Goal: Task Accomplishment & Management: Use online tool/utility

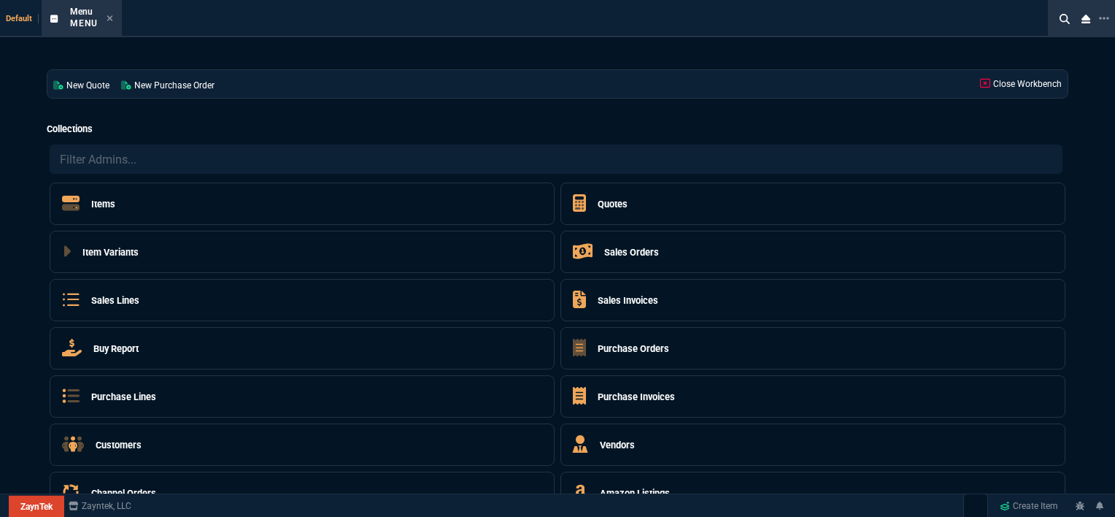
select select "12: [PERSON_NAME]"
click at [110, 15] on icon at bounding box center [110, 18] width 7 height 9
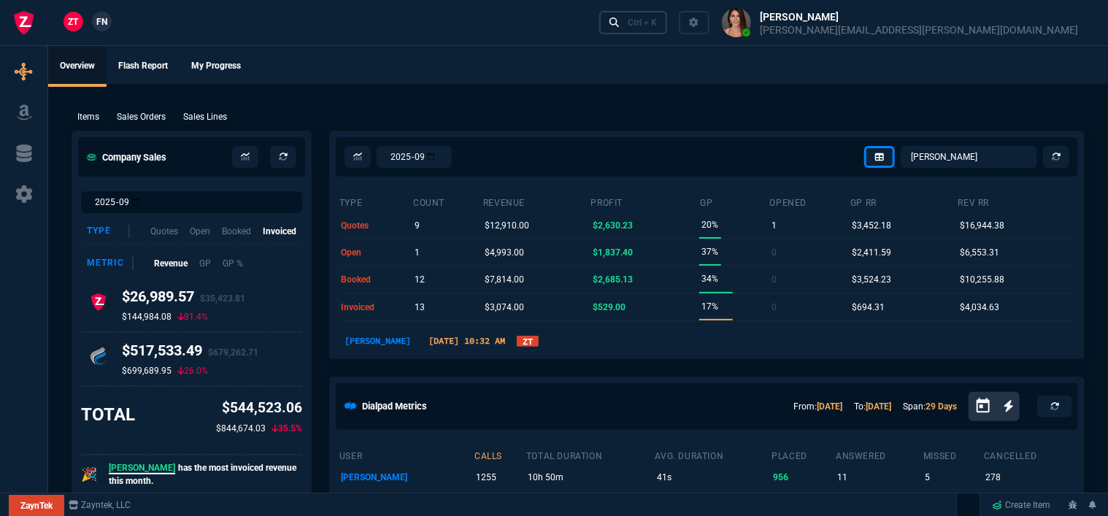
click at [657, 20] on div "Ctrl + K" at bounding box center [642, 23] width 29 height 12
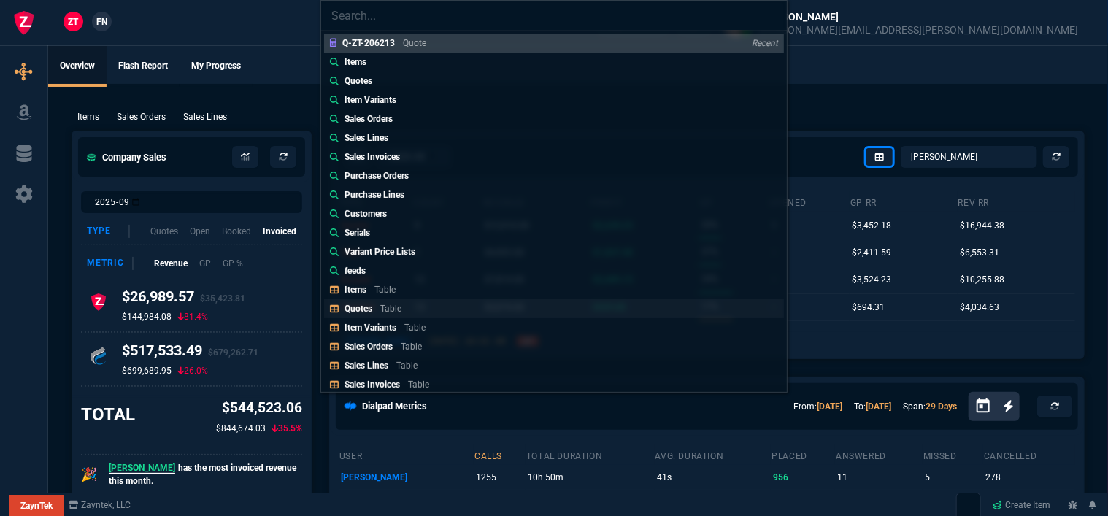
click at [458, 301] on link "Quotes Table" at bounding box center [554, 308] width 460 height 19
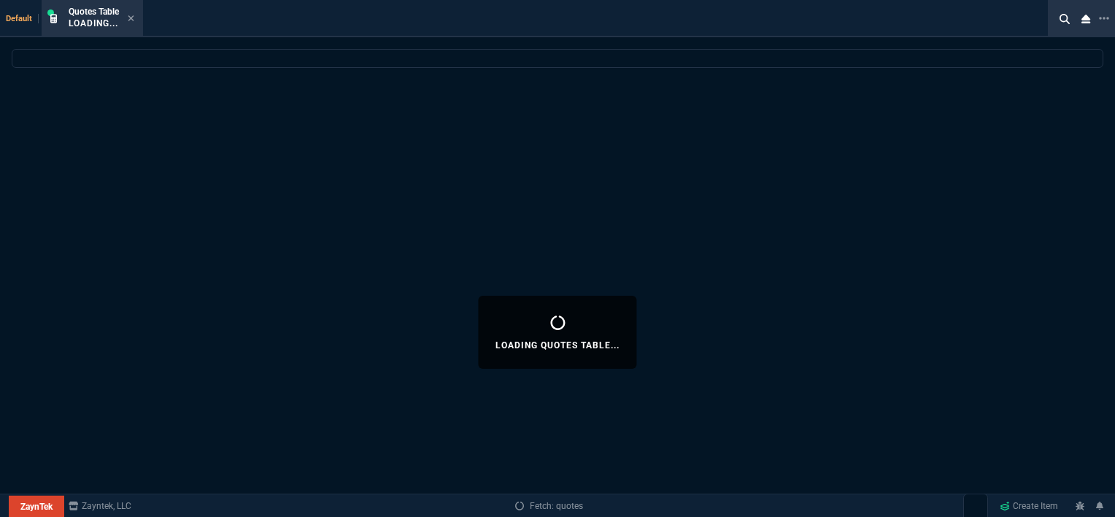
select select
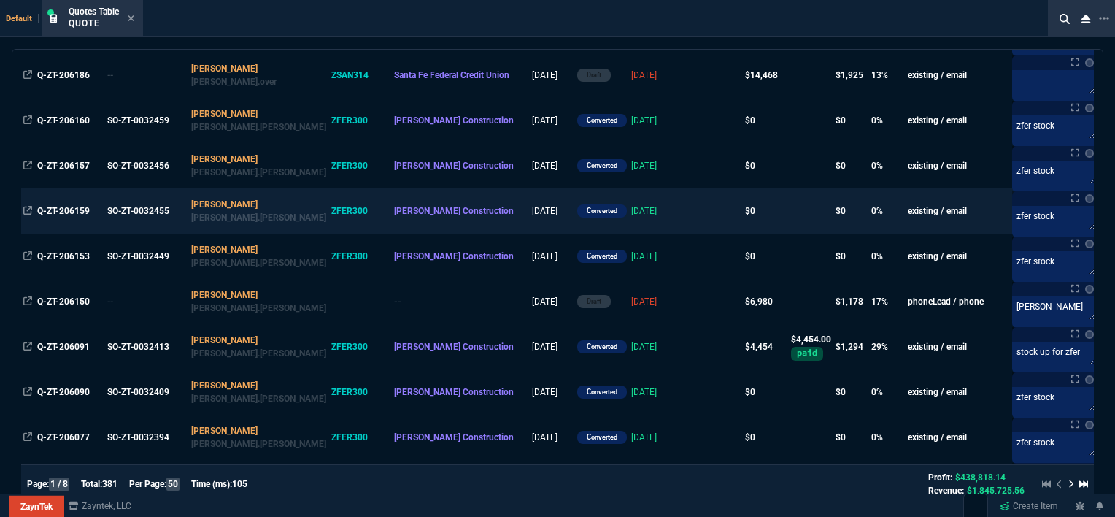
scroll to position [584, 0]
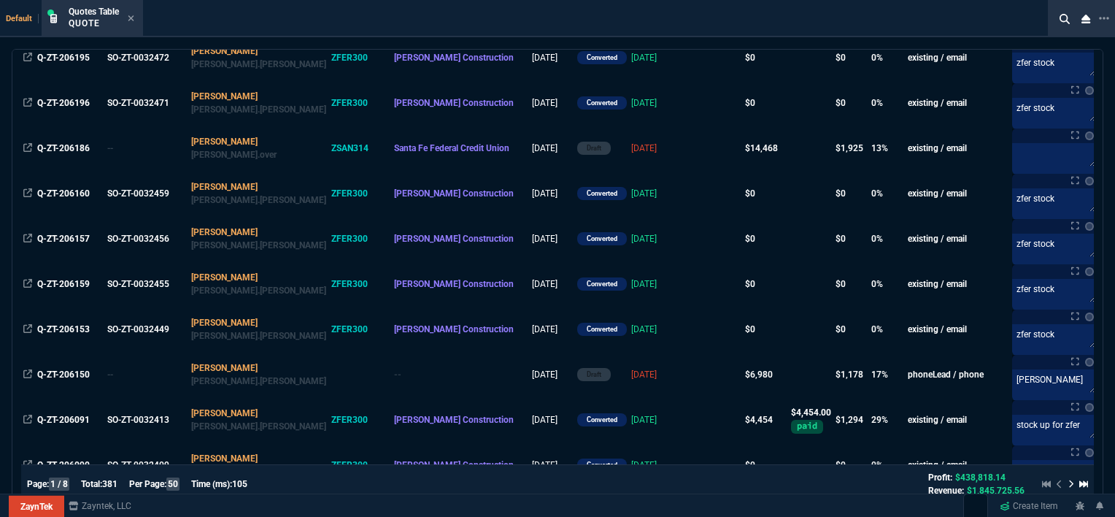
click at [687, 149] on td at bounding box center [715, 148] width 56 height 45
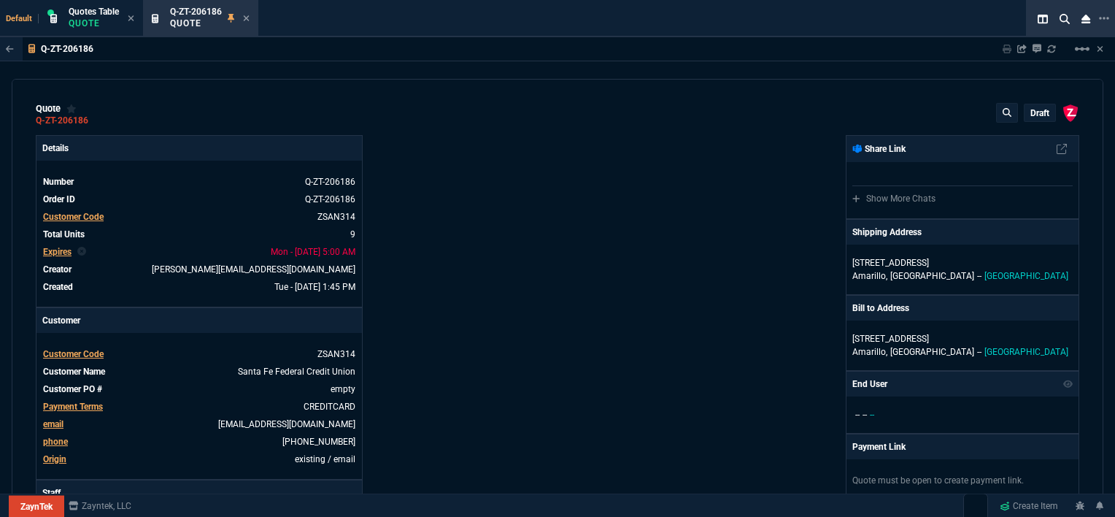
type input "12"
type input "744"
type input "22"
type input "200"
type input "3671"
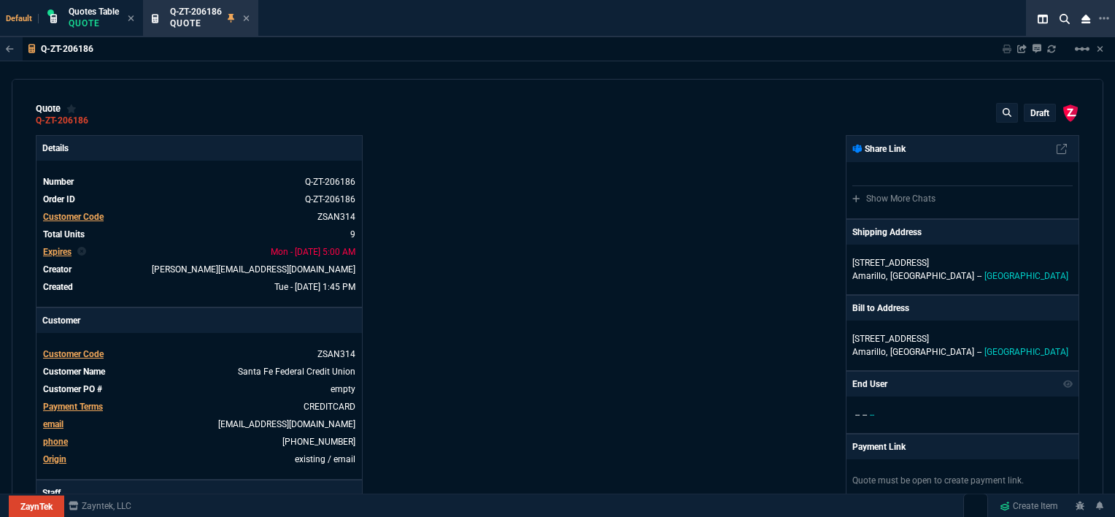
type input "25"
type input "645"
type input "11"
type input "14"
type input "195"
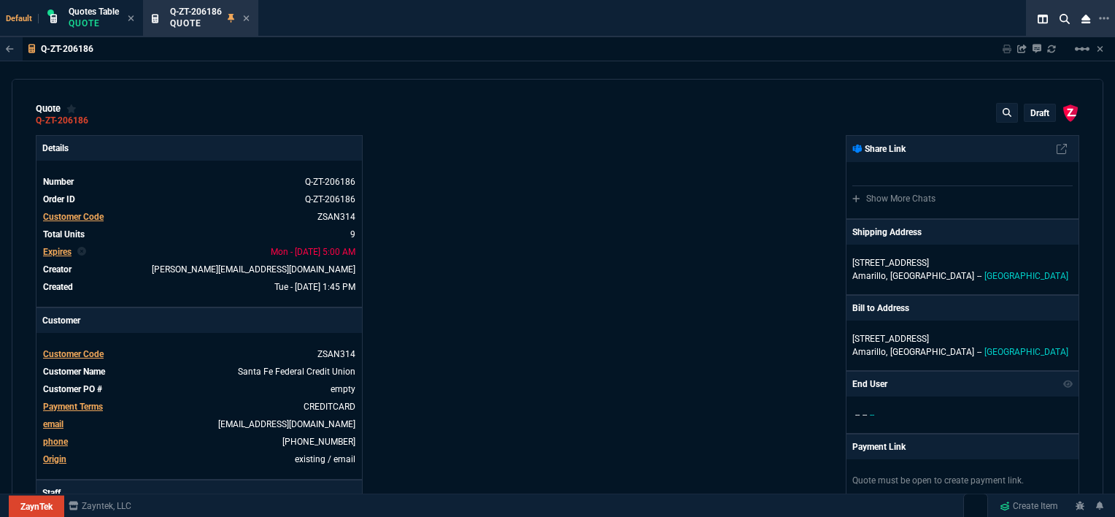
type input "0"
type input "12"
type input "117"
type input "57"
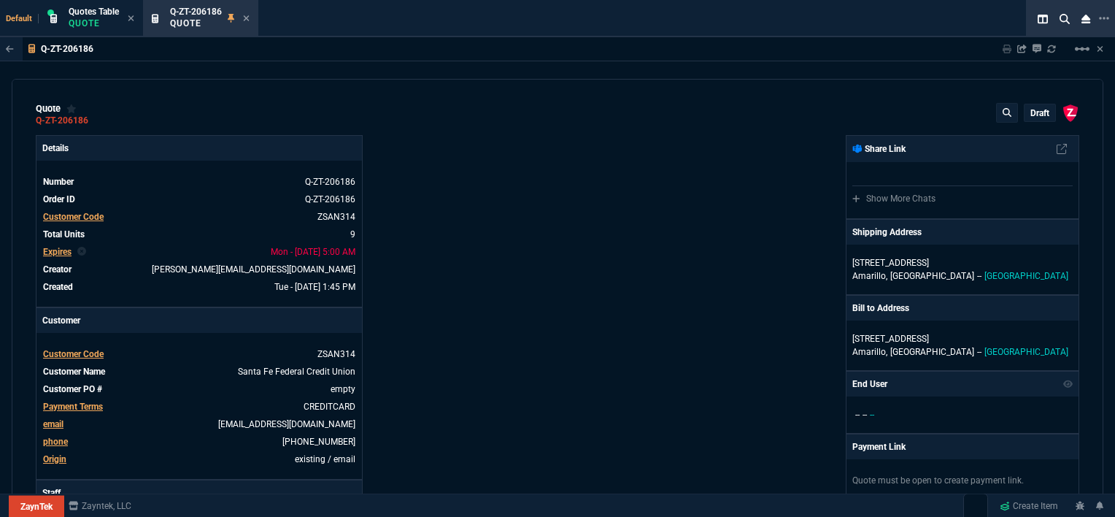
type input "76"
type input "64"
type input "34"
type input "51"
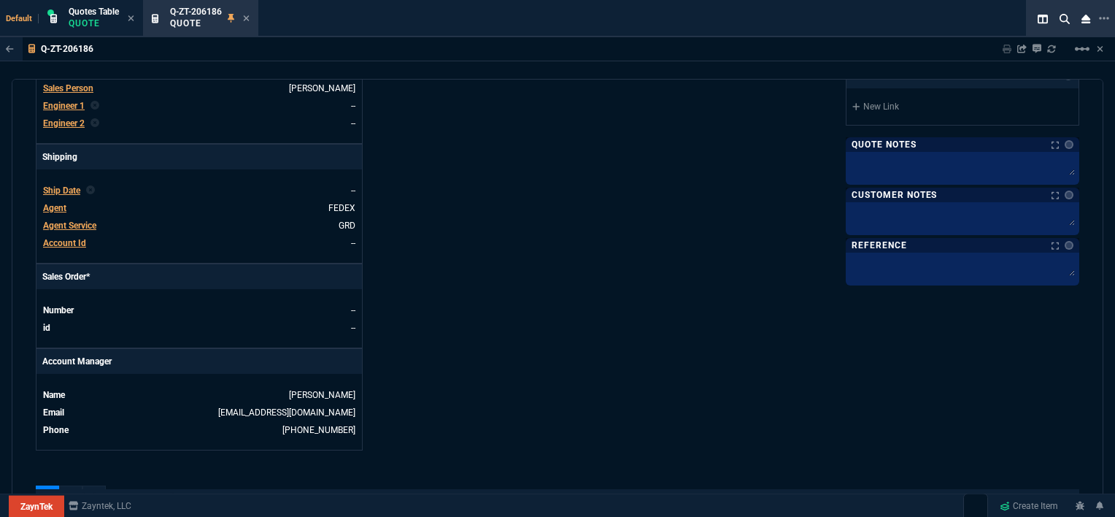
scroll to position [73, 0]
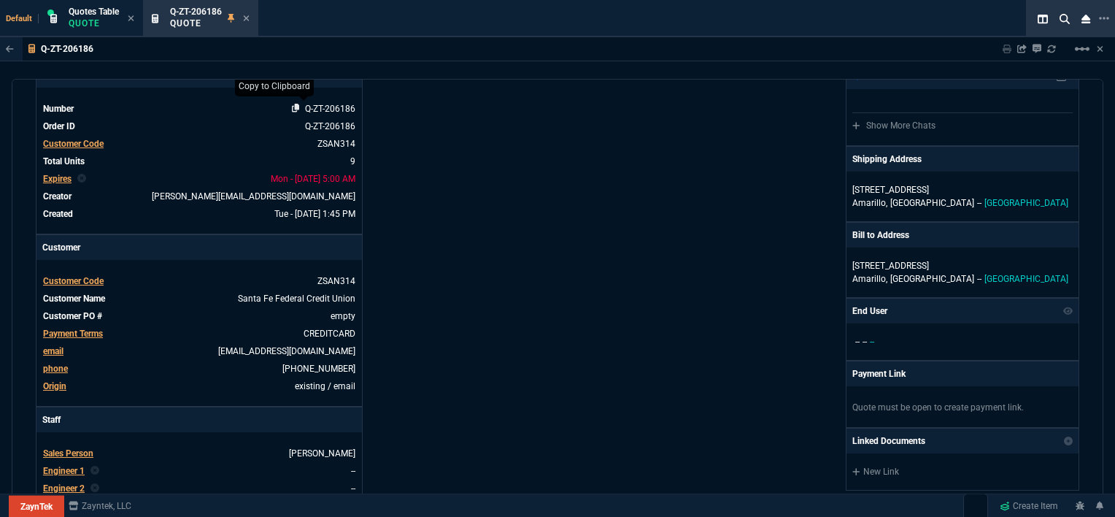
click at [292, 107] on icon at bounding box center [296, 108] width 8 height 9
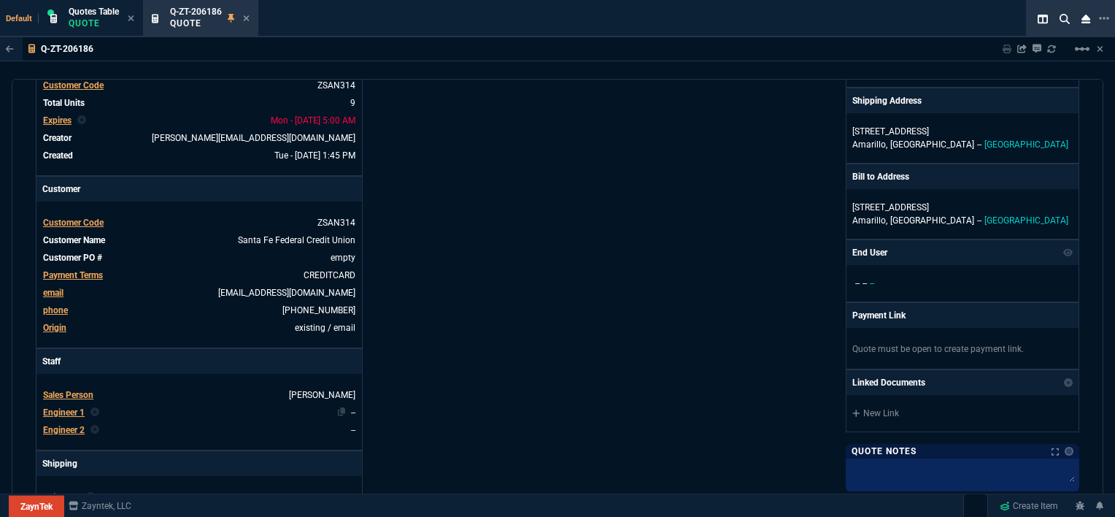
scroll to position [63, 0]
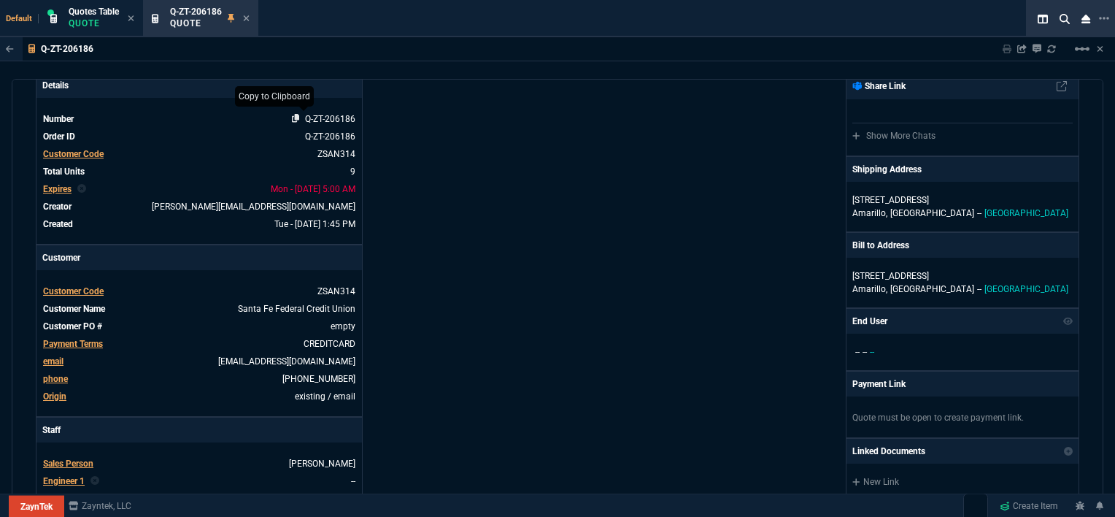
click at [292, 118] on icon at bounding box center [296, 118] width 8 height 9
click at [247, 20] on icon at bounding box center [246, 18] width 7 height 9
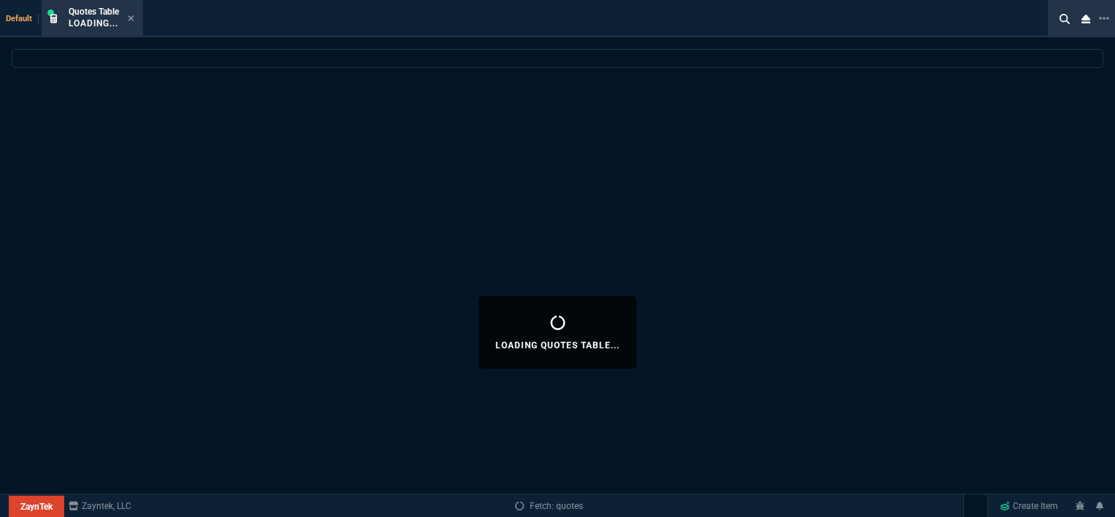
select select
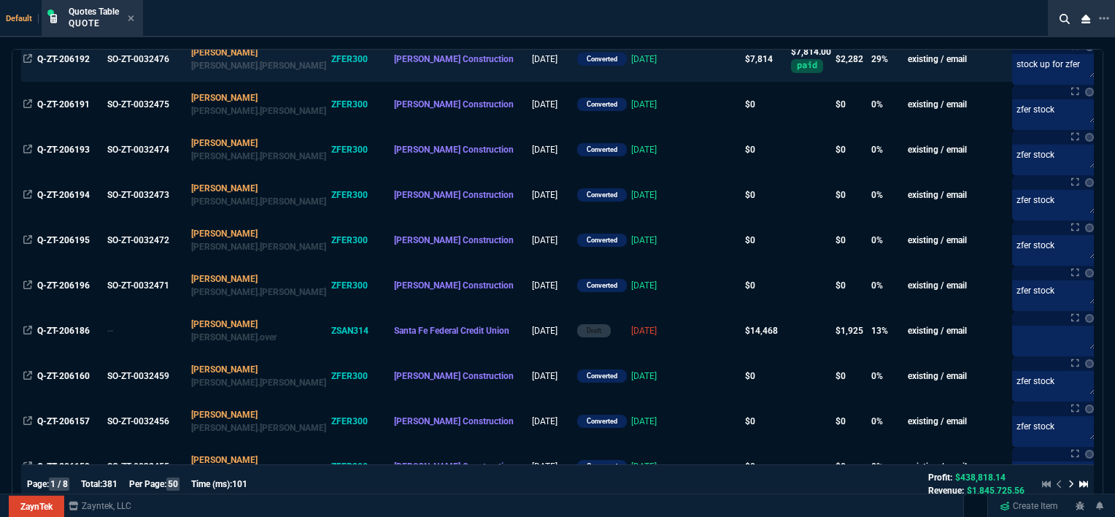
scroll to position [438, 0]
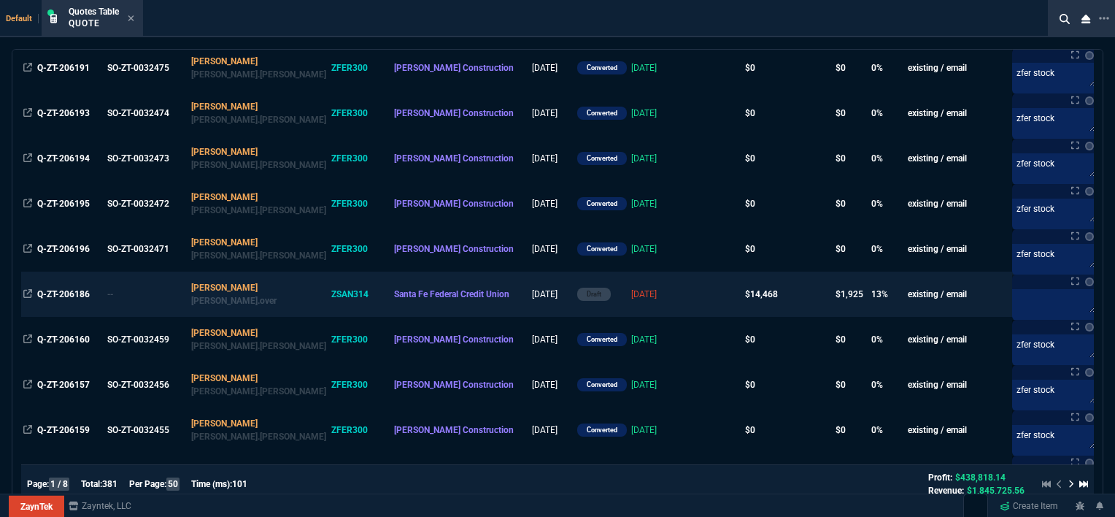
click at [687, 292] on td at bounding box center [715, 293] width 56 height 45
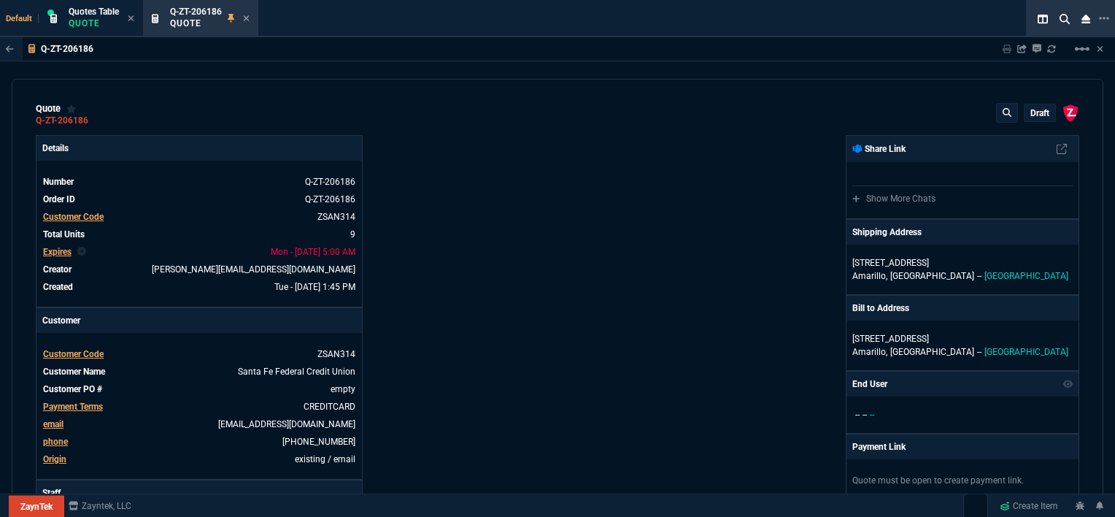
type input "12"
type input "744"
type input "22"
type input "200"
type input "3671"
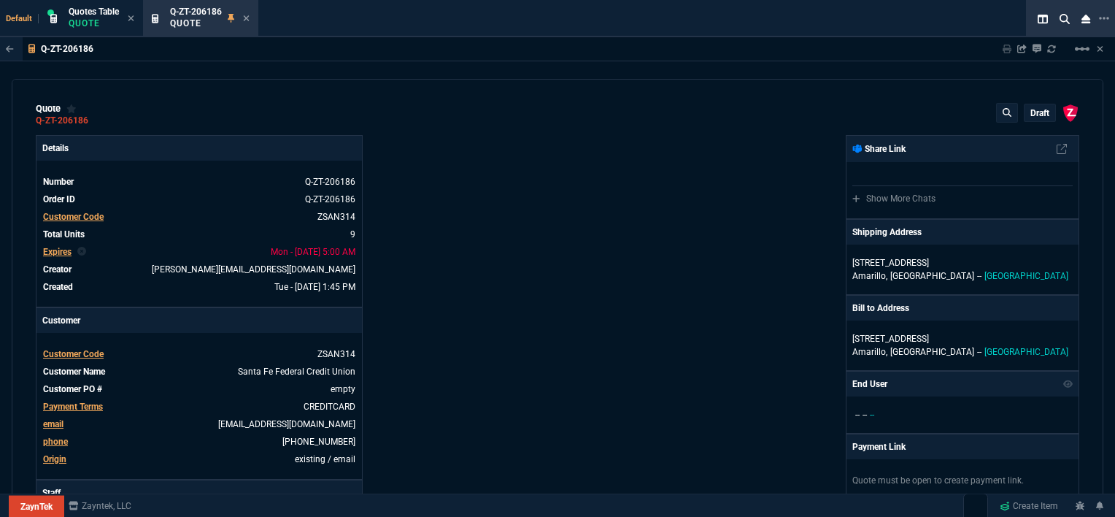
type input "25"
type input "645"
type input "11"
type input "14"
type input "195"
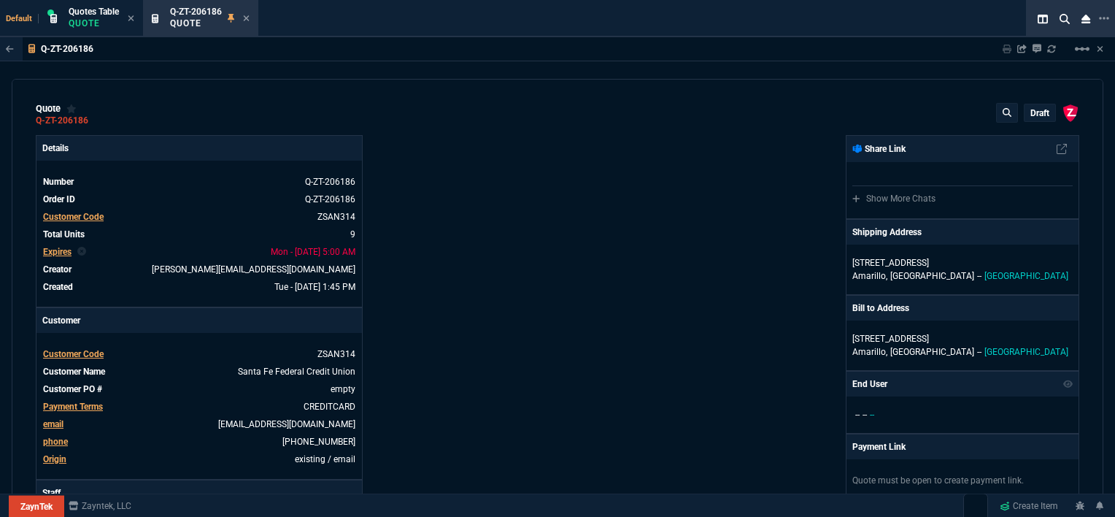
type input "0"
type input "12"
type input "117"
type input "57"
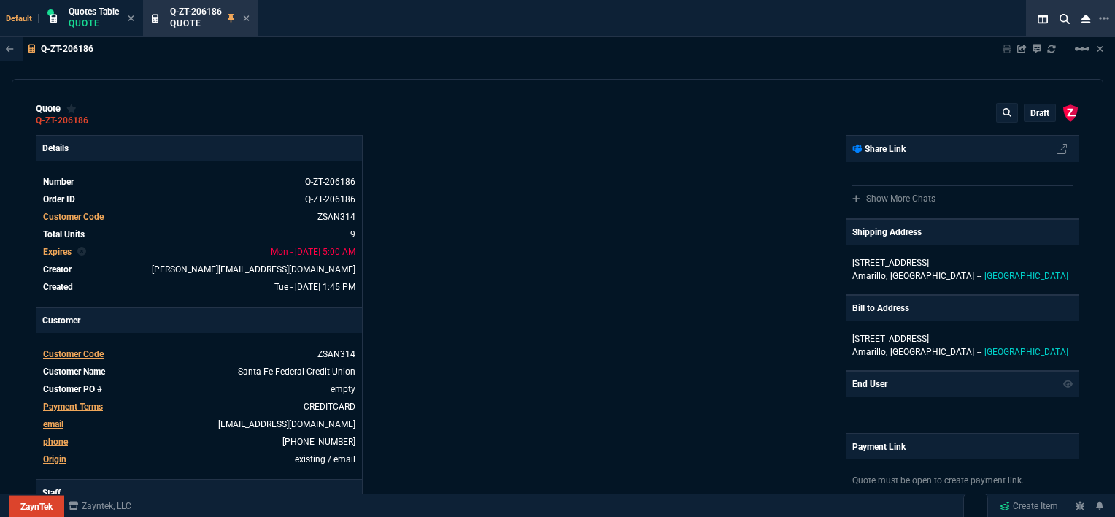
type input "76"
type input "64"
type input "34"
type input "51"
click at [1082, 44] on mat-icon "linear_scale" at bounding box center [1083, 49] width 18 height 18
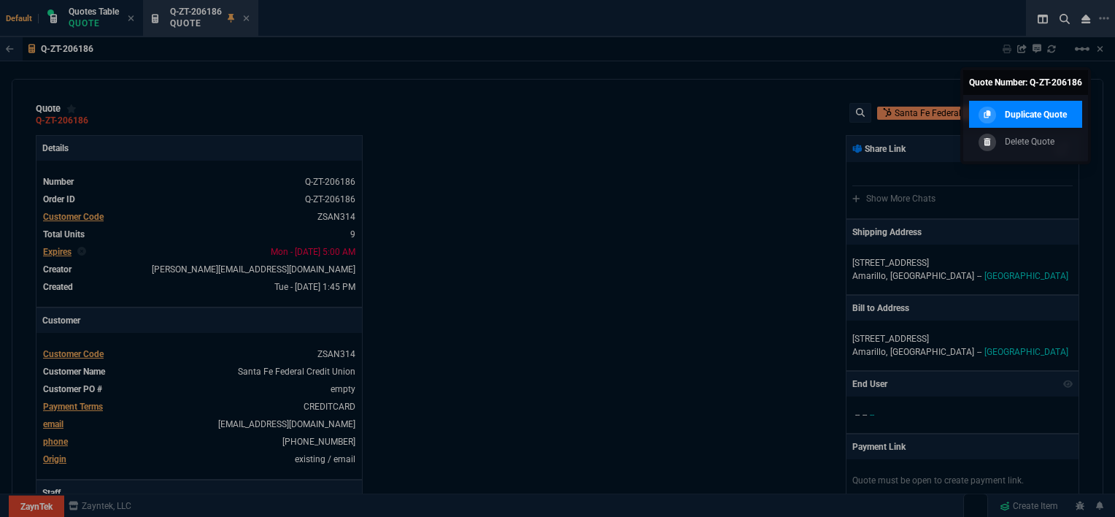
click at [1025, 115] on p "Duplicate Quote" at bounding box center [1036, 114] width 62 height 13
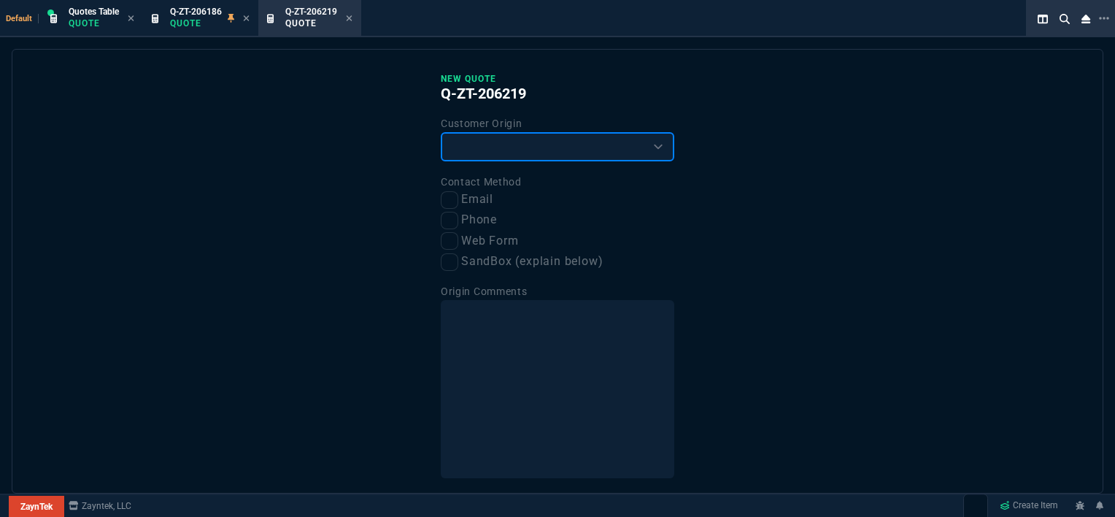
click at [531, 134] on select "Existing Customer Amazon Lead (first order) Website Lead (first order) Called (…" at bounding box center [558, 146] width 234 height 29
select select "existing"
click at [441, 132] on select "Existing Customer Amazon Lead (first order) Website Lead (first order) Called (…" at bounding box center [558, 146] width 234 height 29
click at [447, 204] on input "Email" at bounding box center [450, 200] width 18 height 18
checkbox input "true"
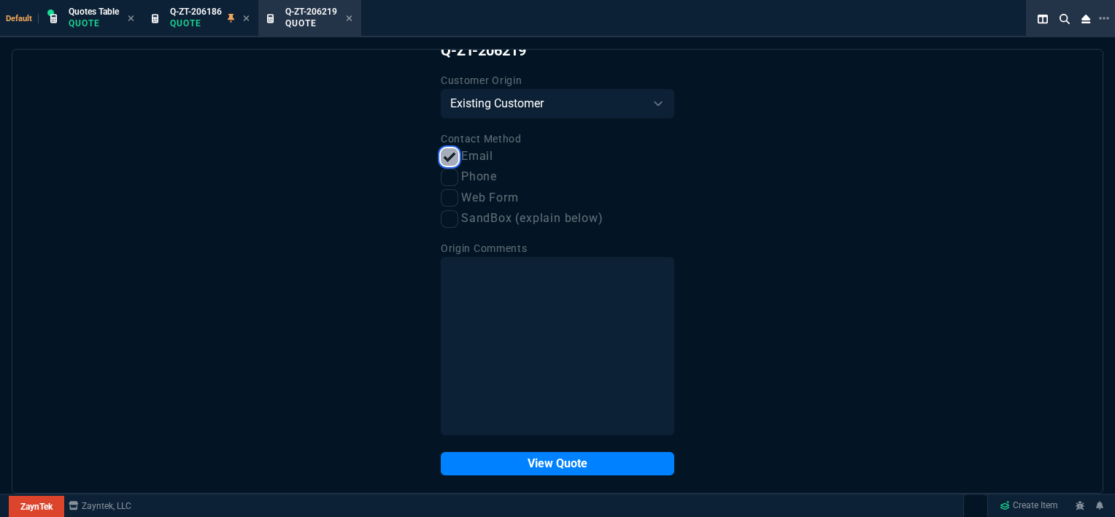
scroll to position [55, 0]
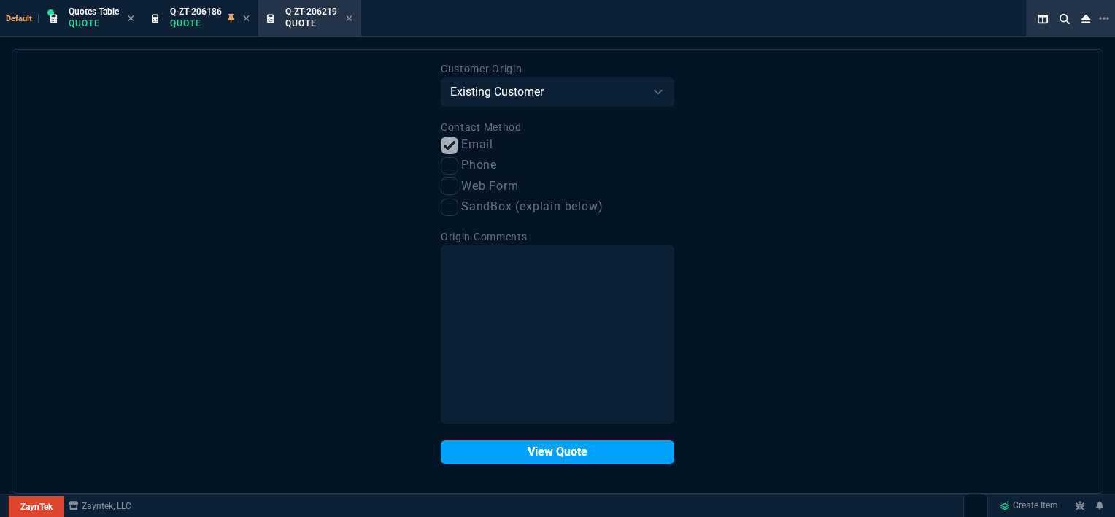
click at [552, 455] on button "View Quote" at bounding box center [558, 451] width 234 height 23
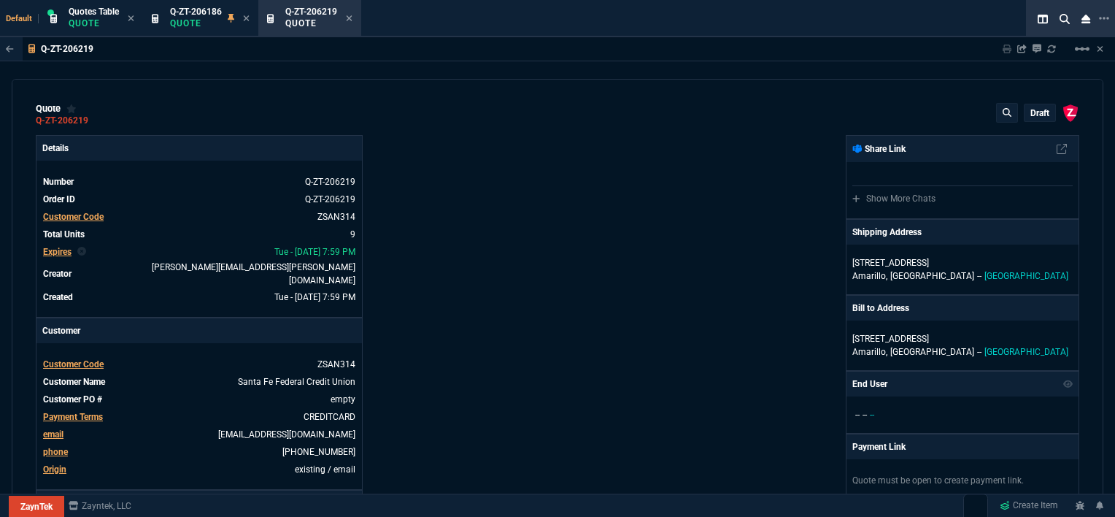
type input "12"
type input "744"
type input "22"
type input "200"
type input "25"
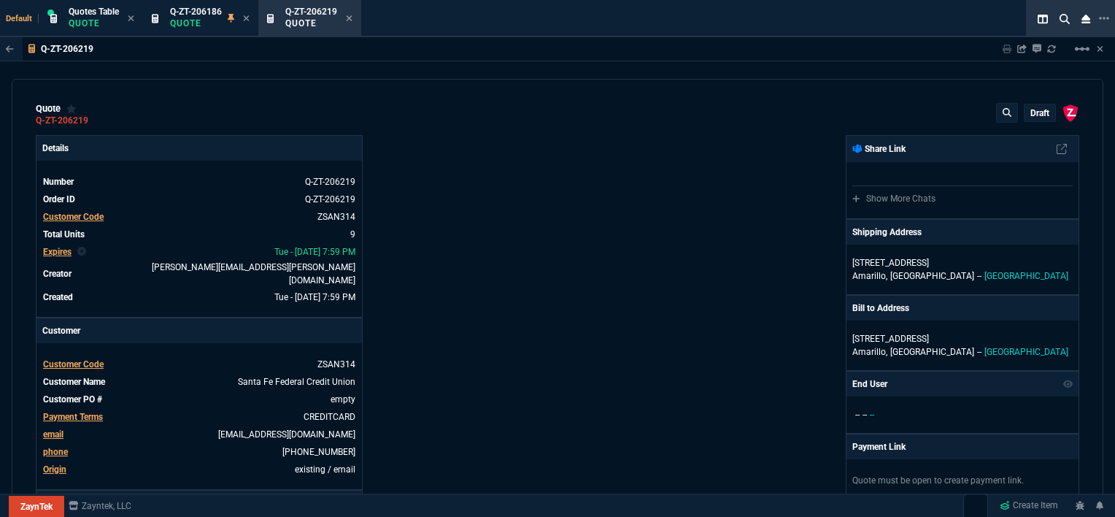
type input "645"
type input "11"
type input "14"
type input "0"
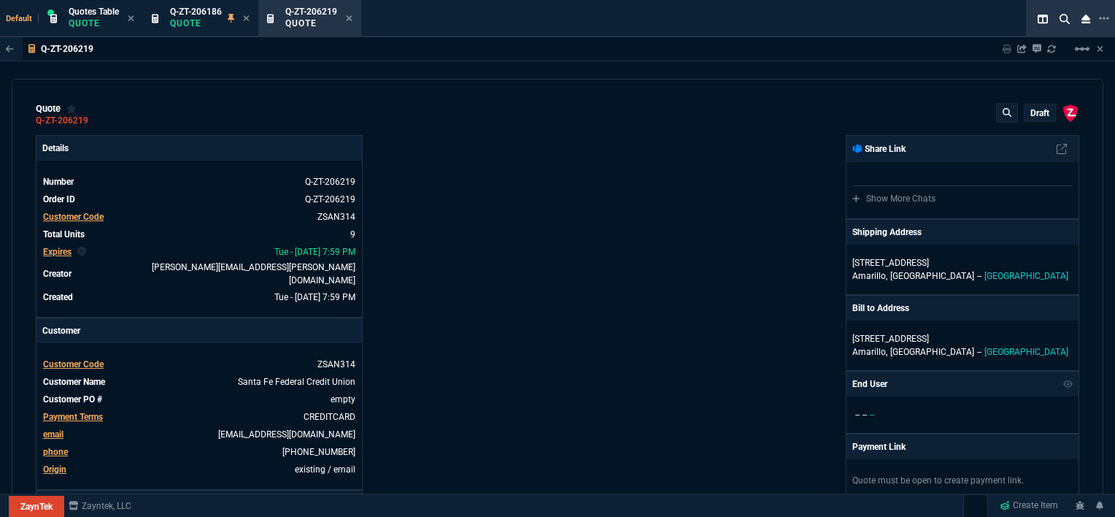
type input "12"
type input "117"
type input "57"
type input "76"
type input "64"
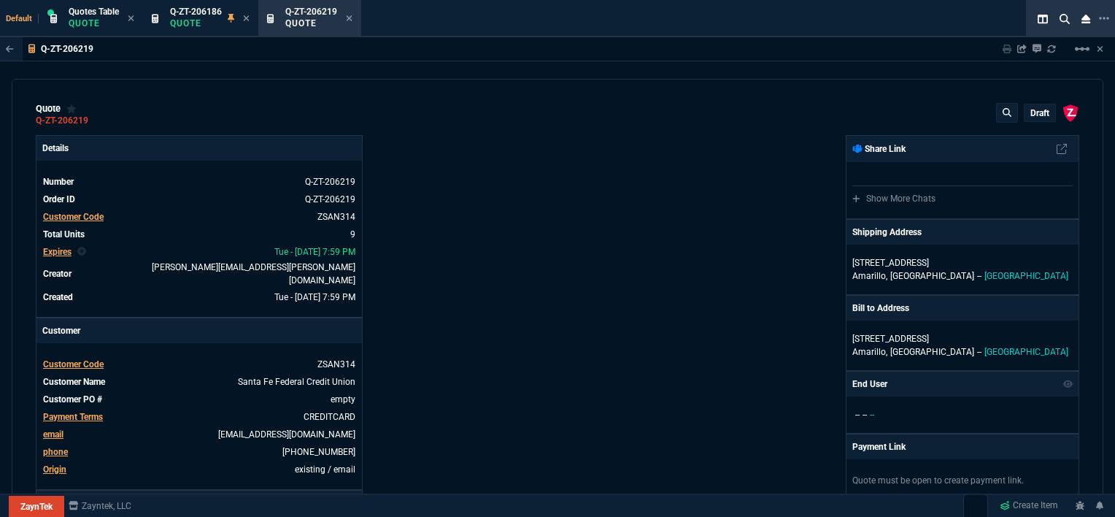
type input "34"
type input "51"
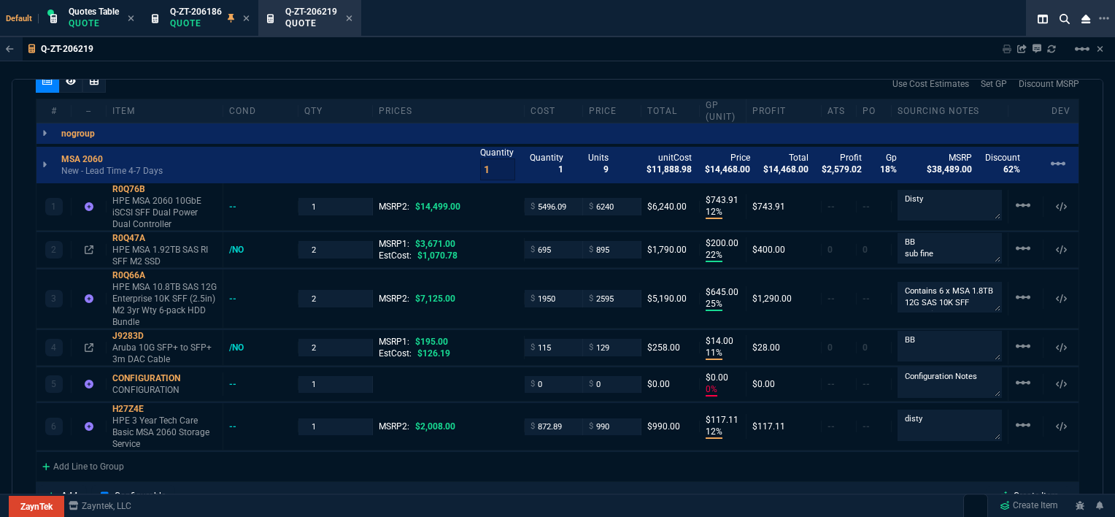
scroll to position [866, 0]
click at [193, 13] on span "Q-ZT-206186" at bounding box center [196, 12] width 52 height 10
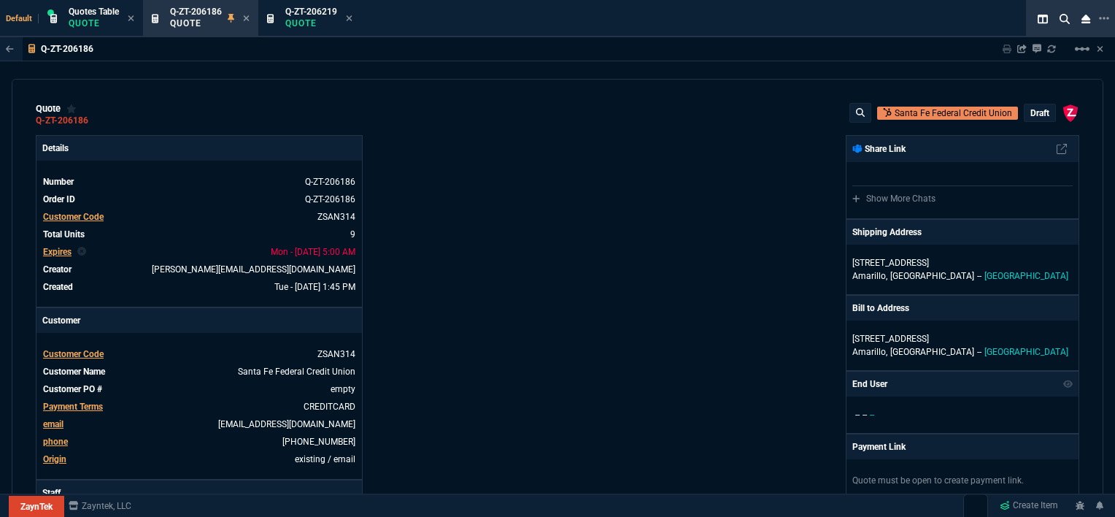
type input "12"
type input "744"
type input "22"
type input "200"
type input "3671"
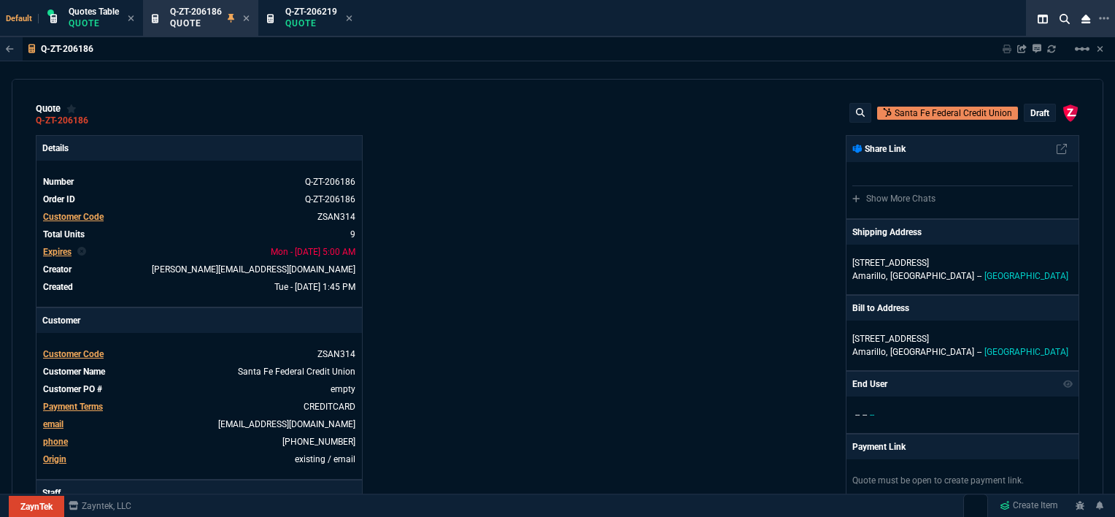
type input "25"
type input "645"
type input "11"
type input "14"
type input "195"
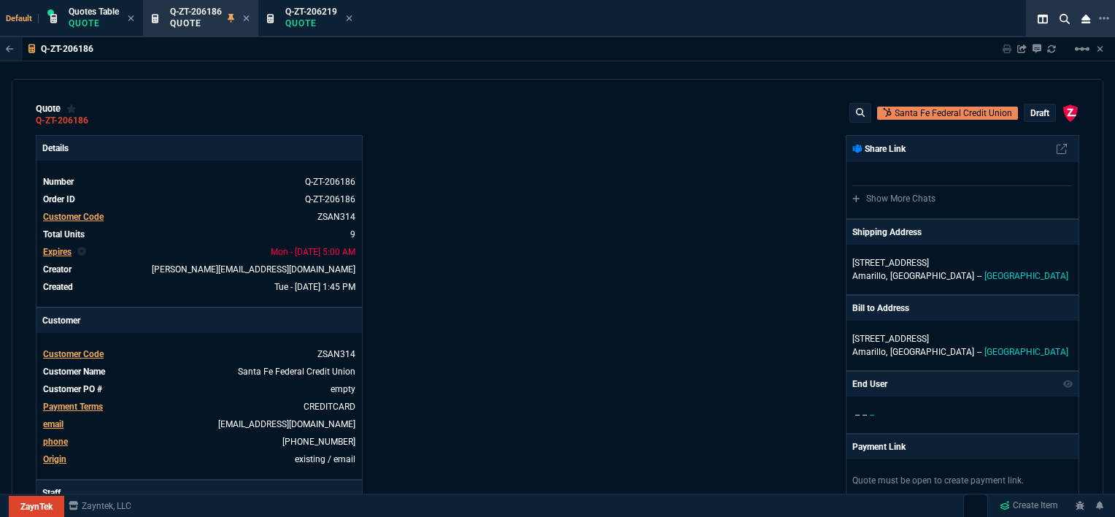
type input "0"
type input "12"
type input "117"
type input "57"
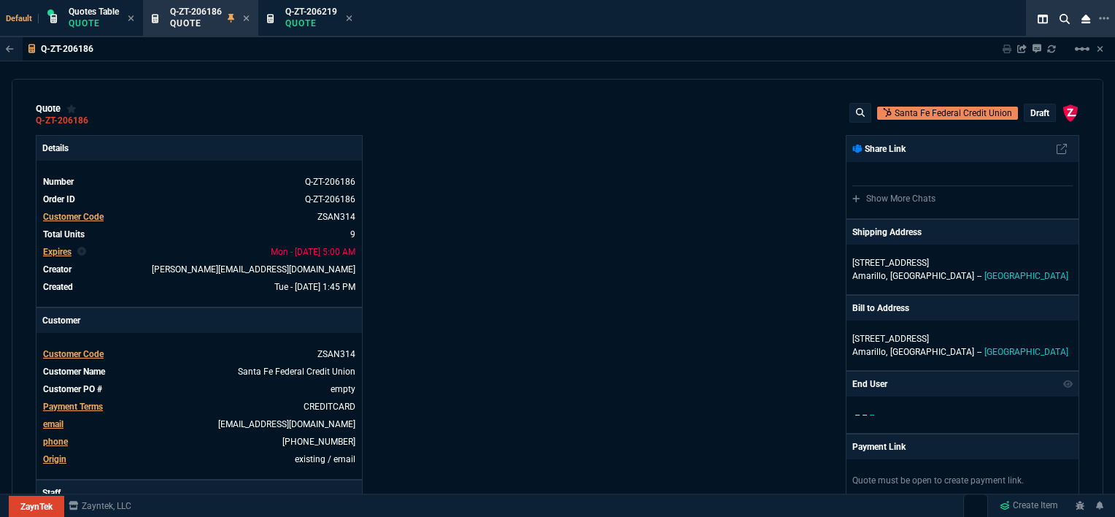
type input "76"
type input "64"
type input "34"
type input "51"
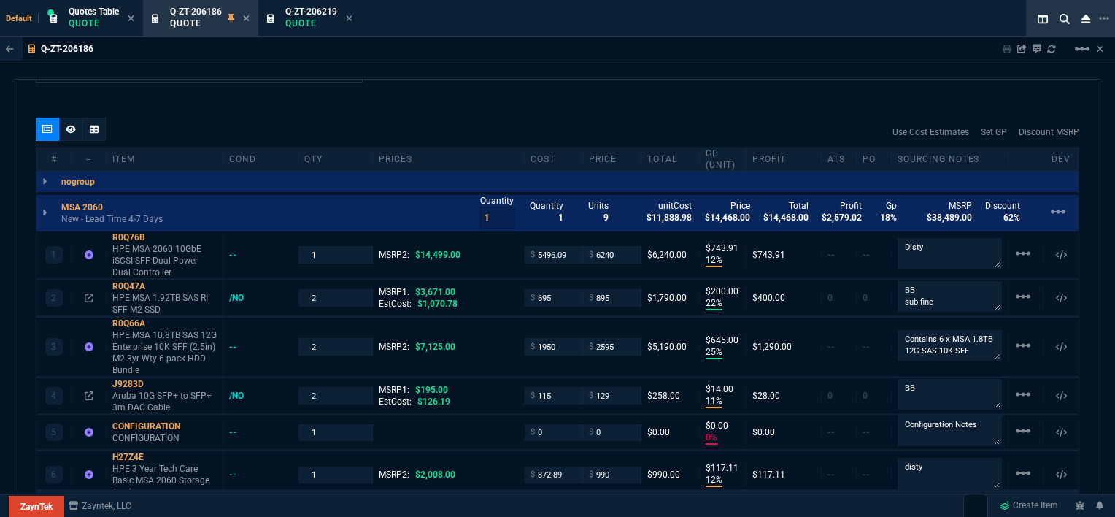
scroll to position [793, 0]
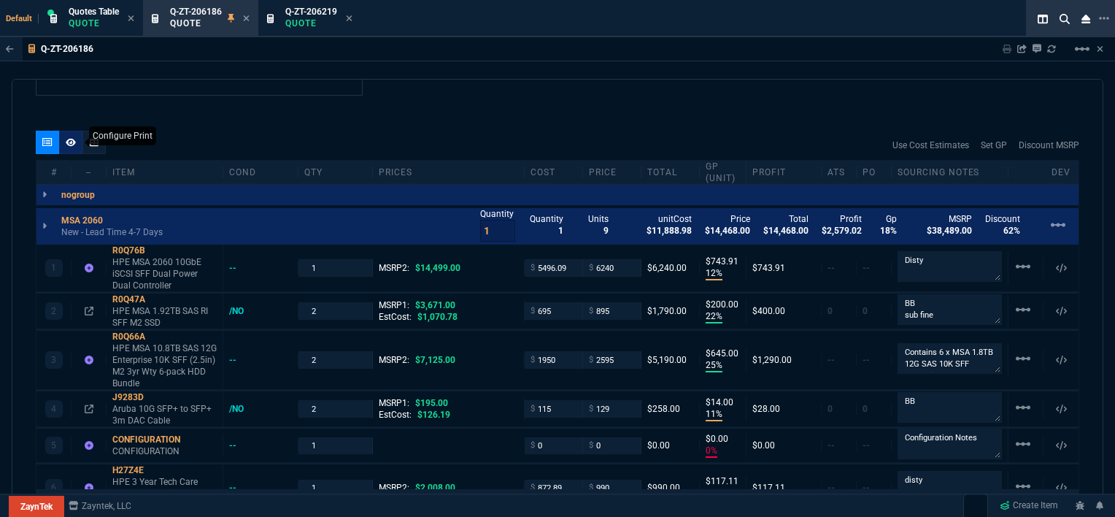
click at [73, 145] on fa-icon at bounding box center [71, 142] width 10 height 10
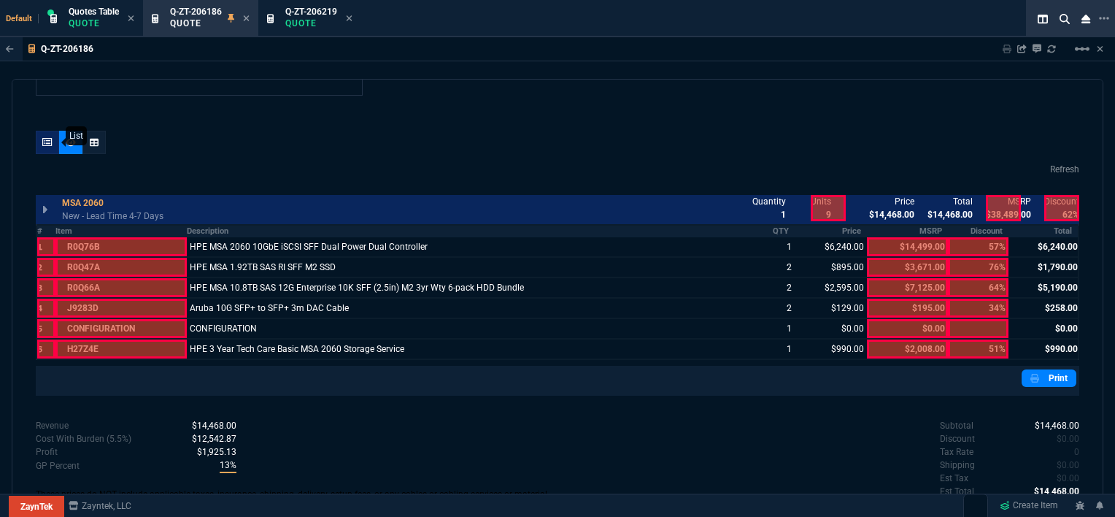
click at [47, 139] on icon at bounding box center [47, 142] width 10 height 9
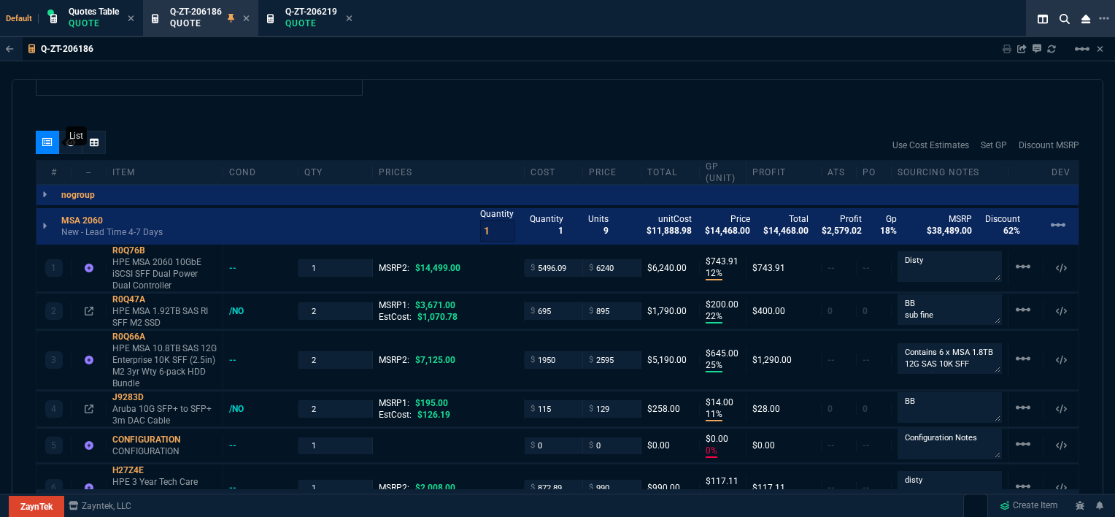
type input "12"
type input "744"
type input "22"
type input "200"
type input "25"
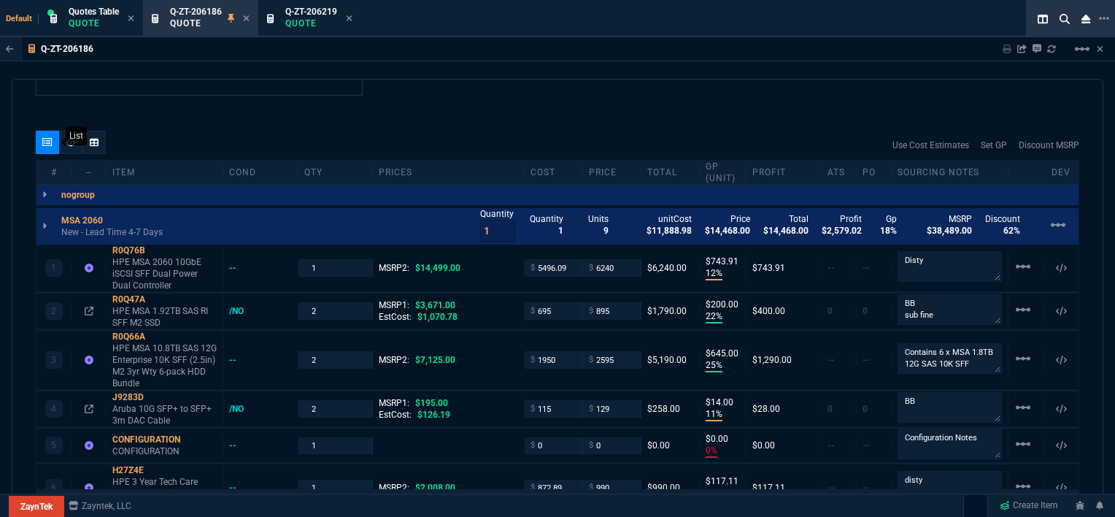
type input "645"
type input "11"
type input "14"
type input "0"
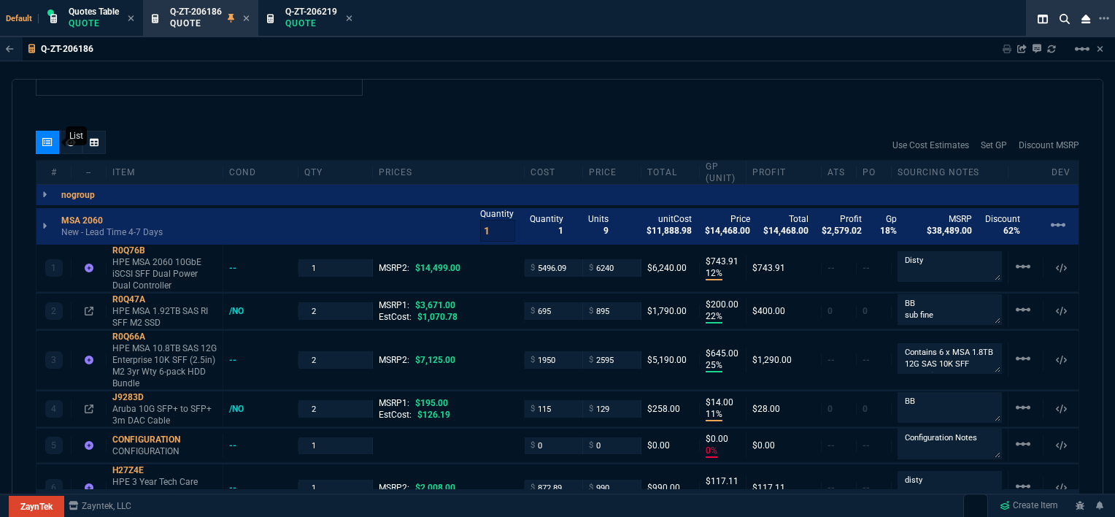
type input "12"
type input "117"
type input "57"
type input "76"
type input "64"
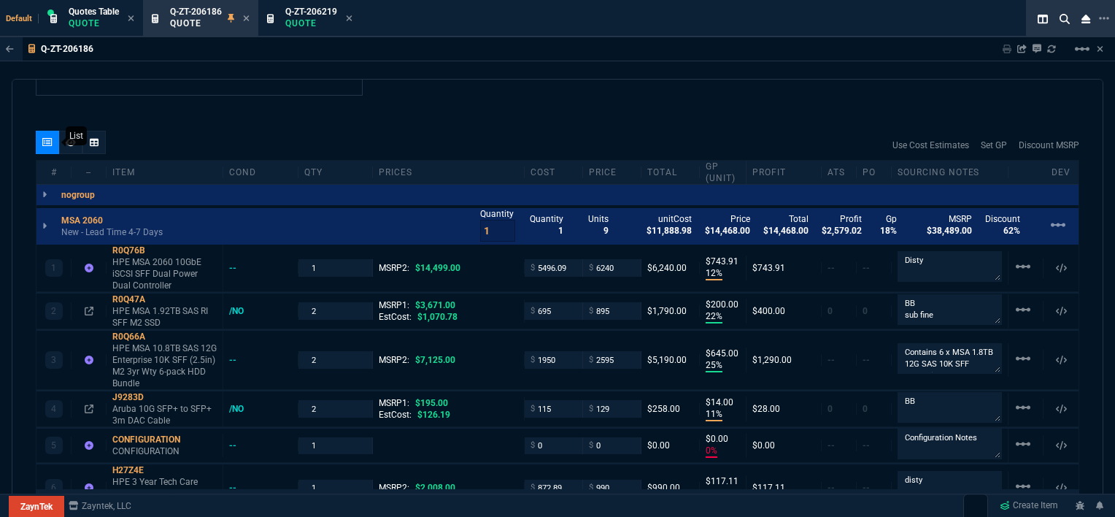
type input "34"
type input "51"
click at [977, 363] on textarea "Contains 6 x MSA 1.8TB 12G SAS 10K SFF Enterprise HDDs R0Q56A" at bounding box center [950, 358] width 104 height 31
click at [309, 14] on span "Q-ZT-206219" at bounding box center [311, 12] width 52 height 10
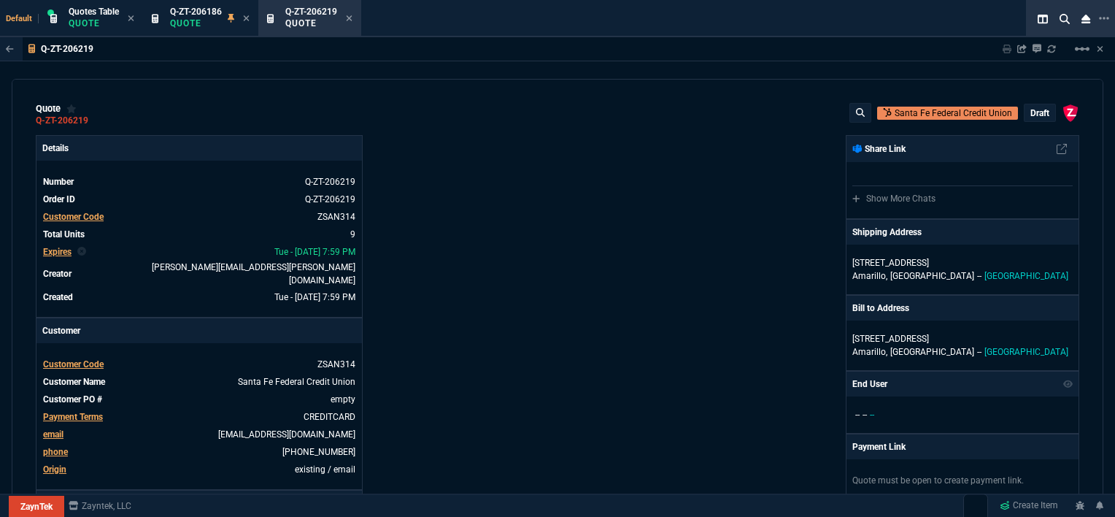
type input "12"
type input "744"
type input "22"
type input "200"
type input "3671"
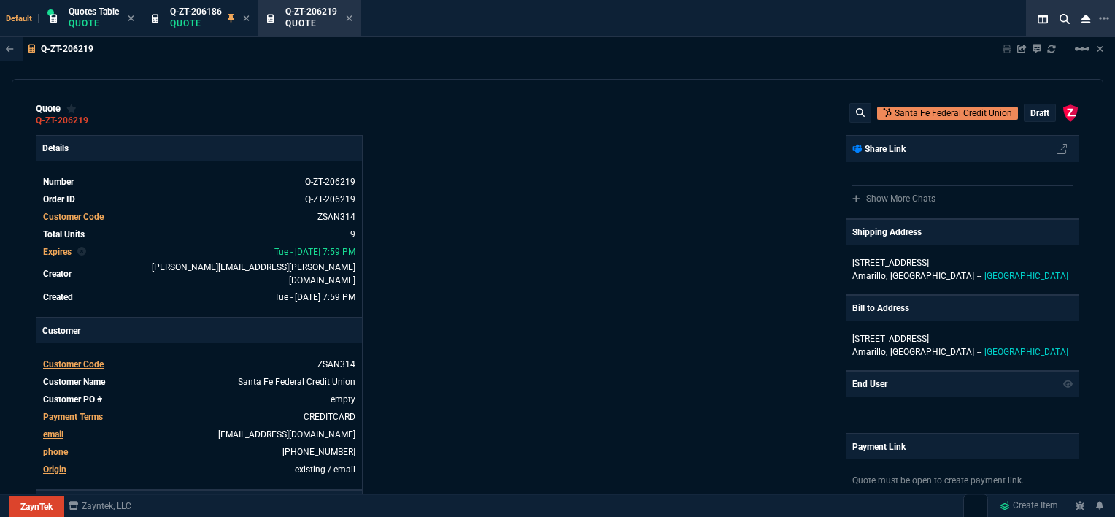
type input "25"
type input "645"
type input "11"
type input "14"
type input "195"
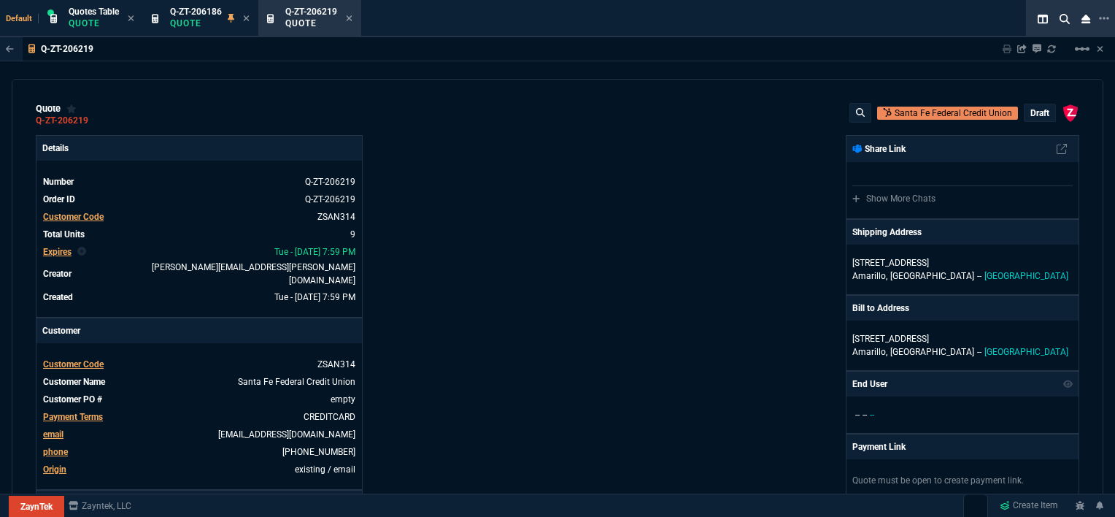
type input "0"
type input "12"
type input "117"
type input "57"
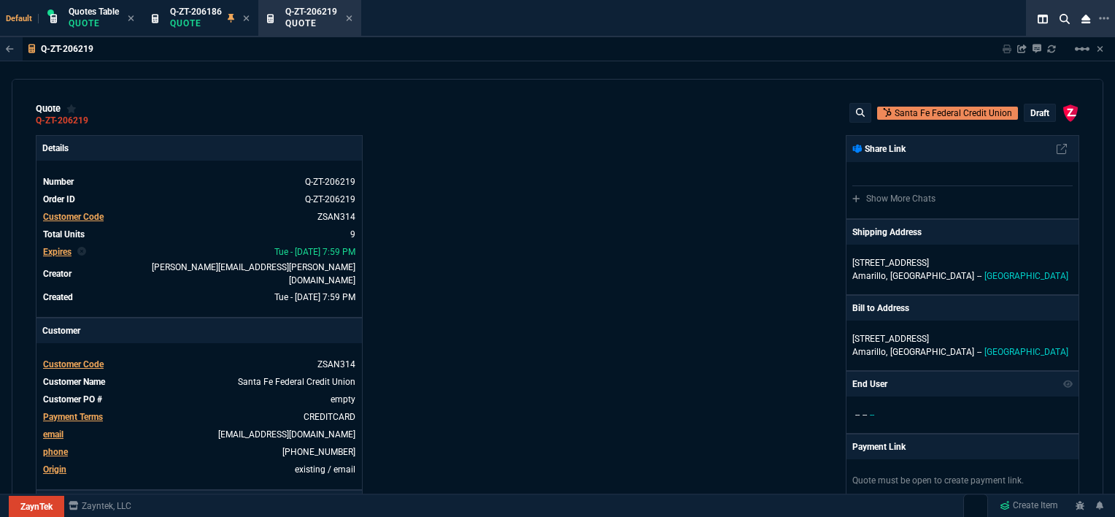
type input "76"
type input "64"
type input "34"
type input "51"
click at [347, 17] on div "Q-ZT-206219 Quote" at bounding box center [318, 19] width 67 height 26
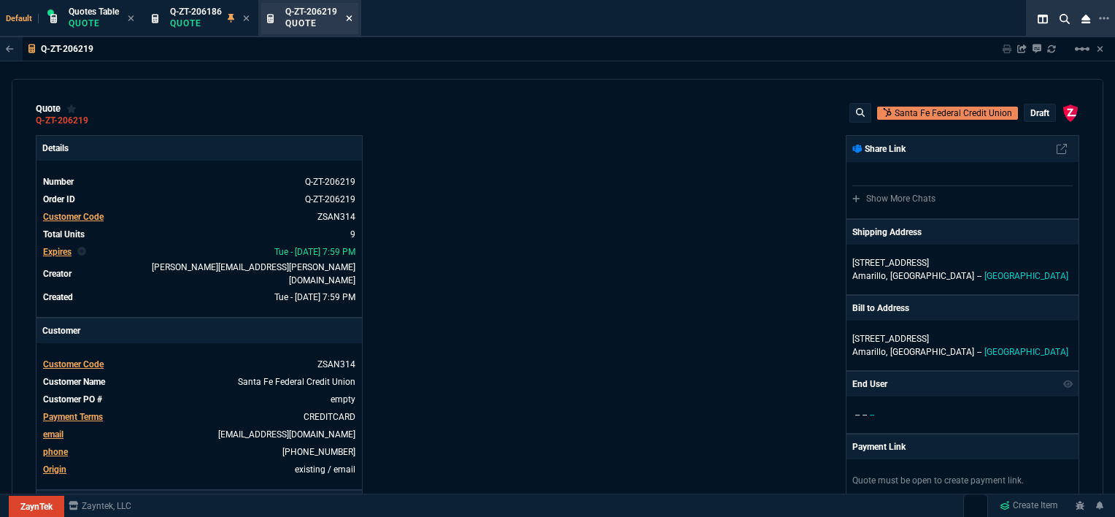
click at [349, 18] on icon at bounding box center [349, 18] width 7 height 9
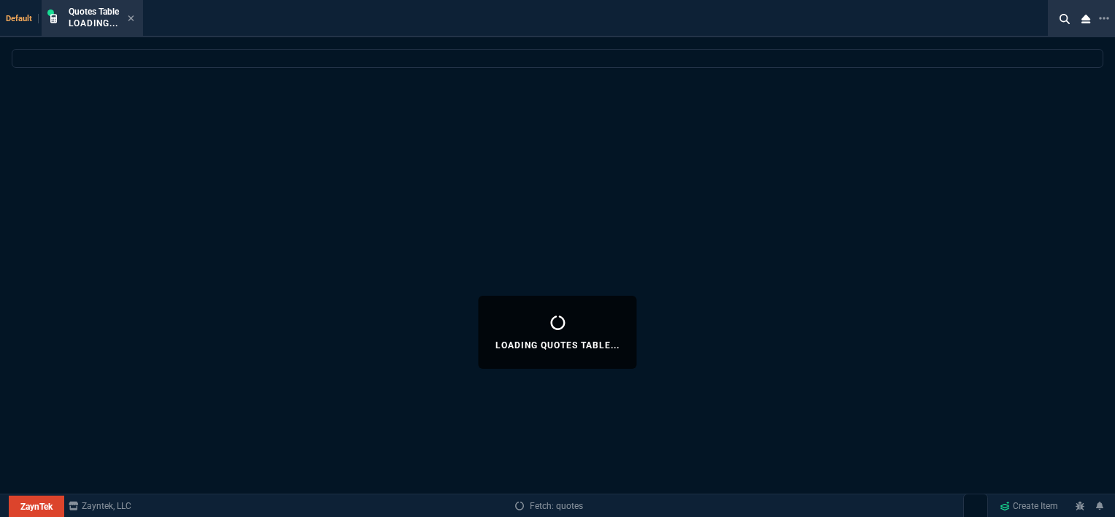
select select
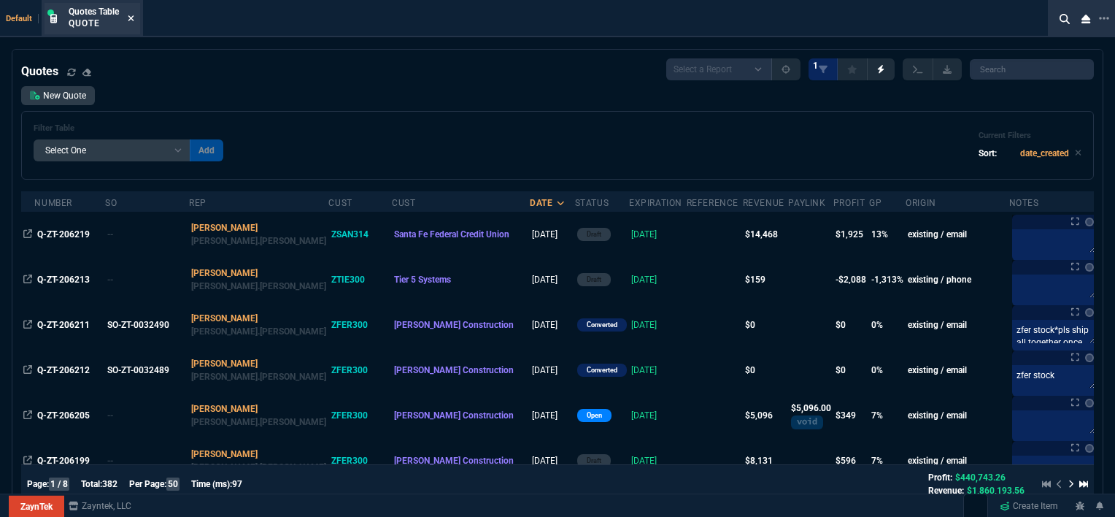
click at [131, 15] on icon at bounding box center [131, 18] width 7 height 9
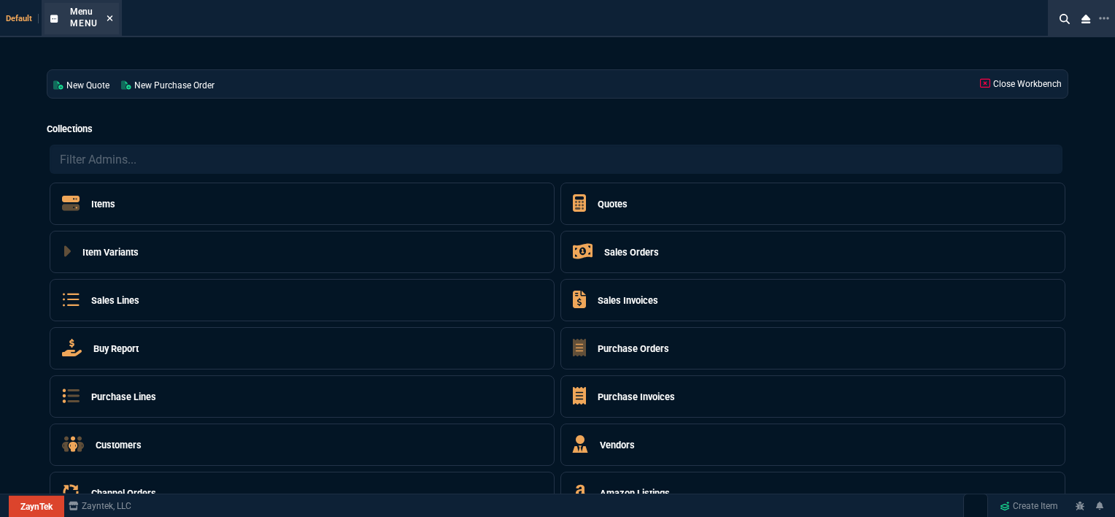
click at [107, 18] on icon at bounding box center [110, 18] width 7 height 9
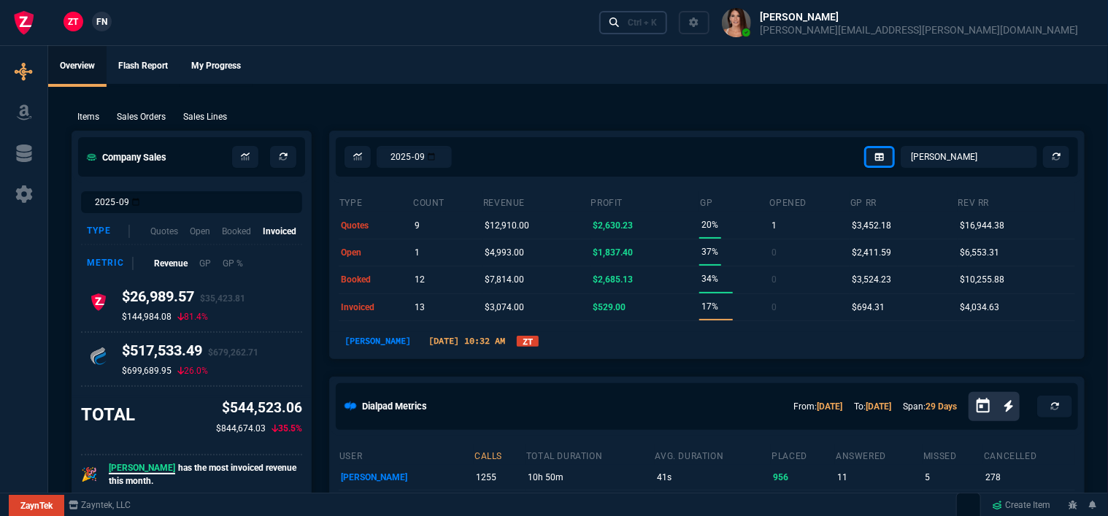
click at [668, 28] on link "Ctrl + K" at bounding box center [633, 22] width 69 height 23
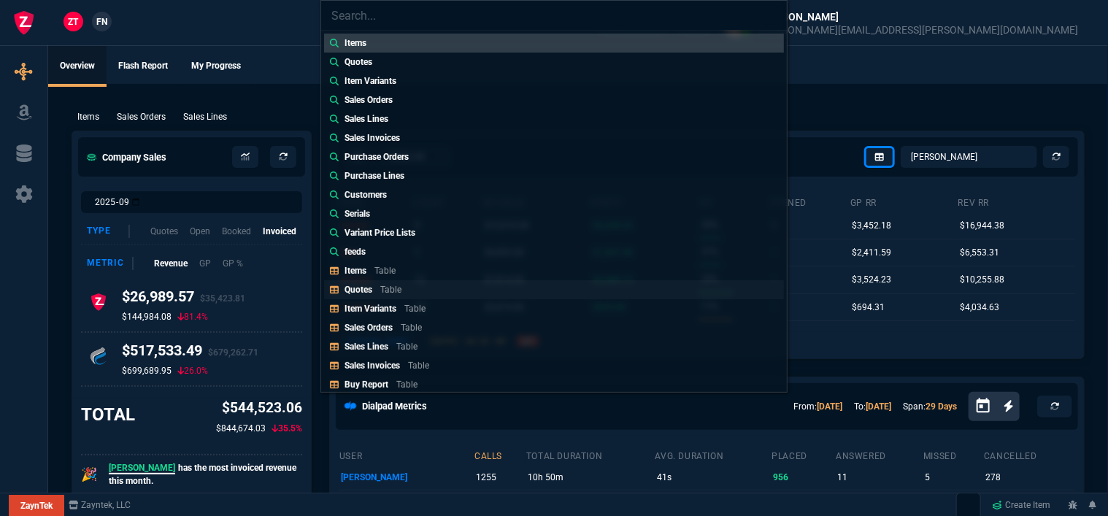
click at [385, 282] on link "Quotes Table" at bounding box center [554, 289] width 460 height 19
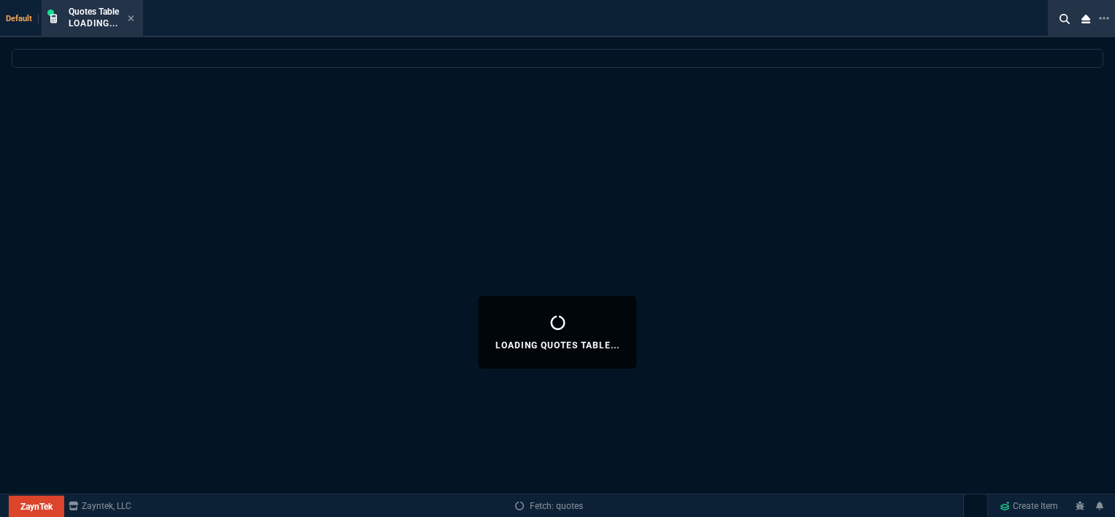
select select
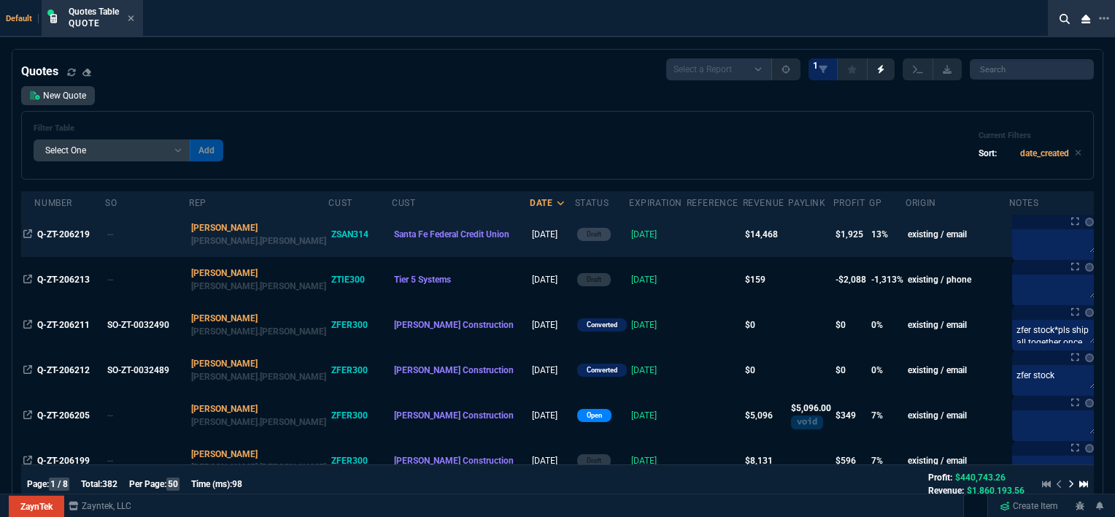
click at [687, 245] on td at bounding box center [715, 234] width 56 height 45
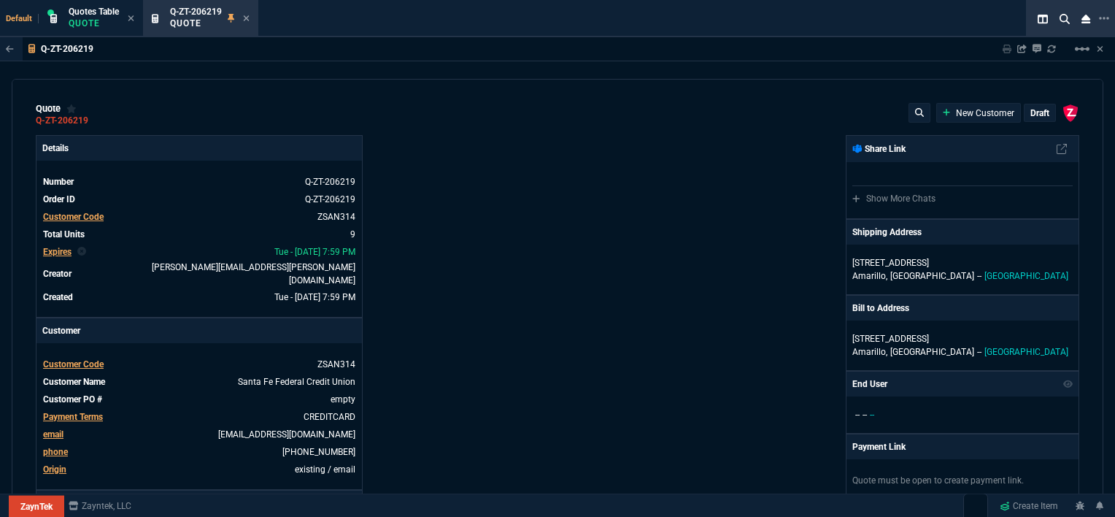
type input "12"
type input "744"
type input "22"
type input "200"
type input "3671"
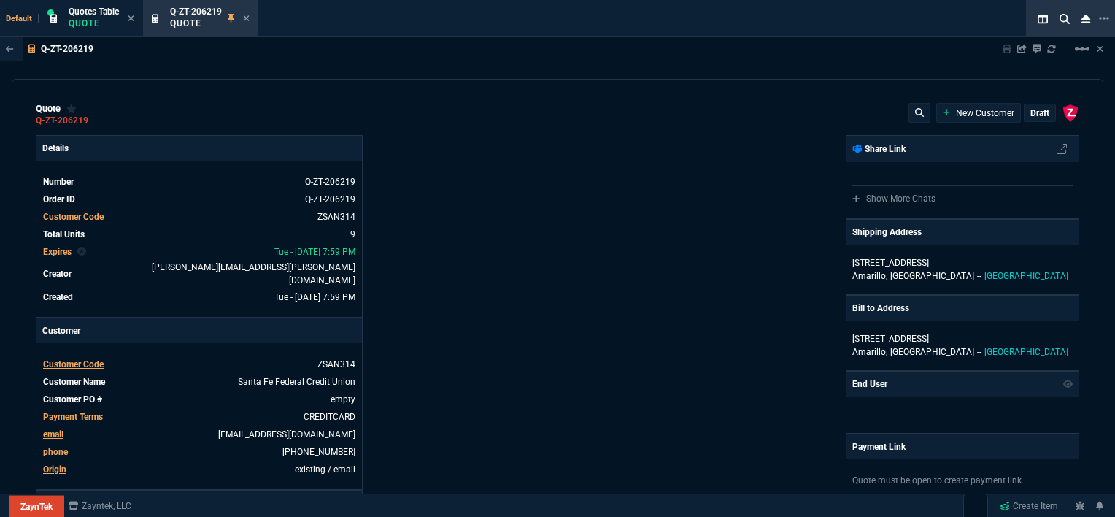
type input "25"
type input "645"
type input "11"
type input "14"
type input "195"
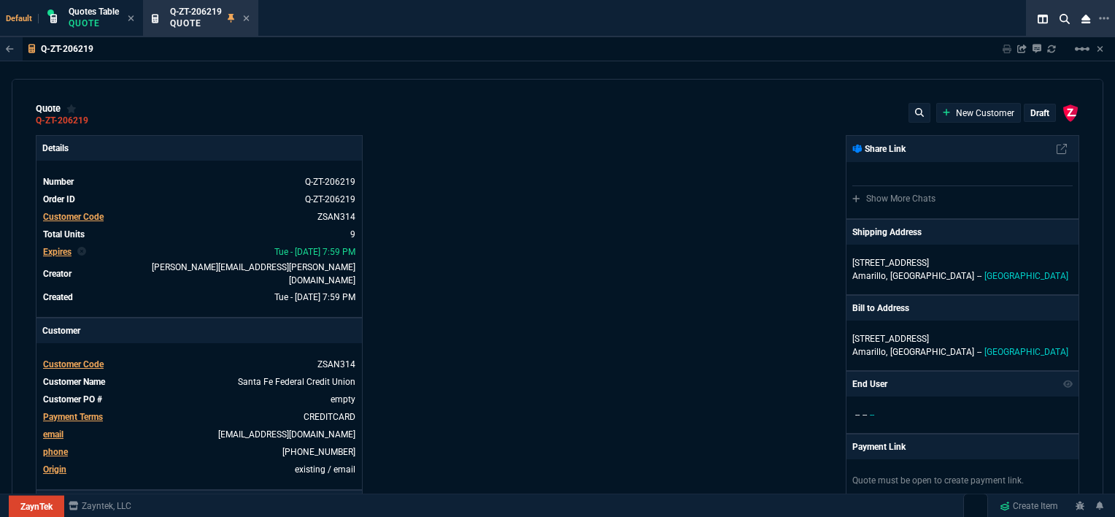
type input "0"
type input "12"
type input "117"
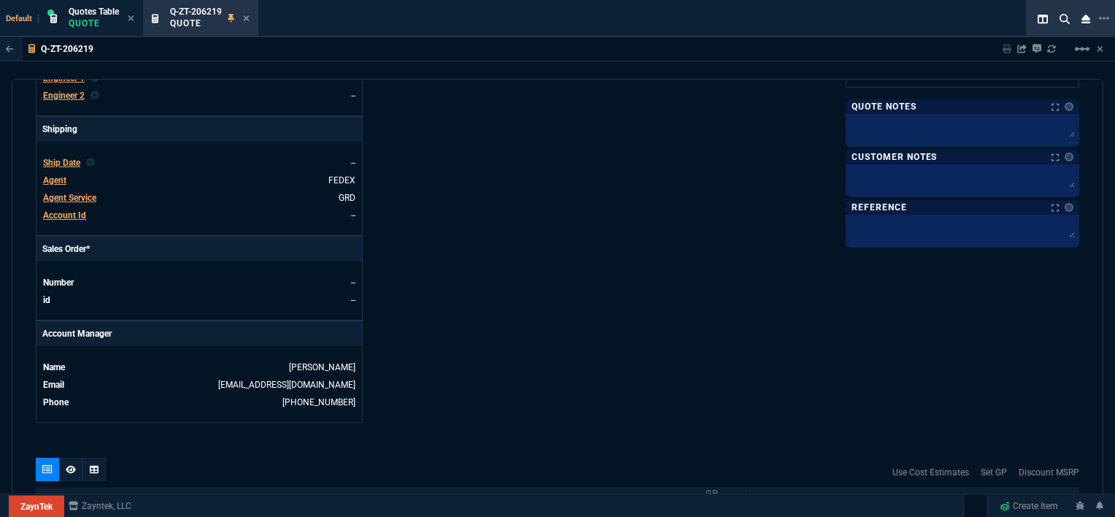
type input "57"
type input "76"
type input "64"
type input "34"
type input "51"
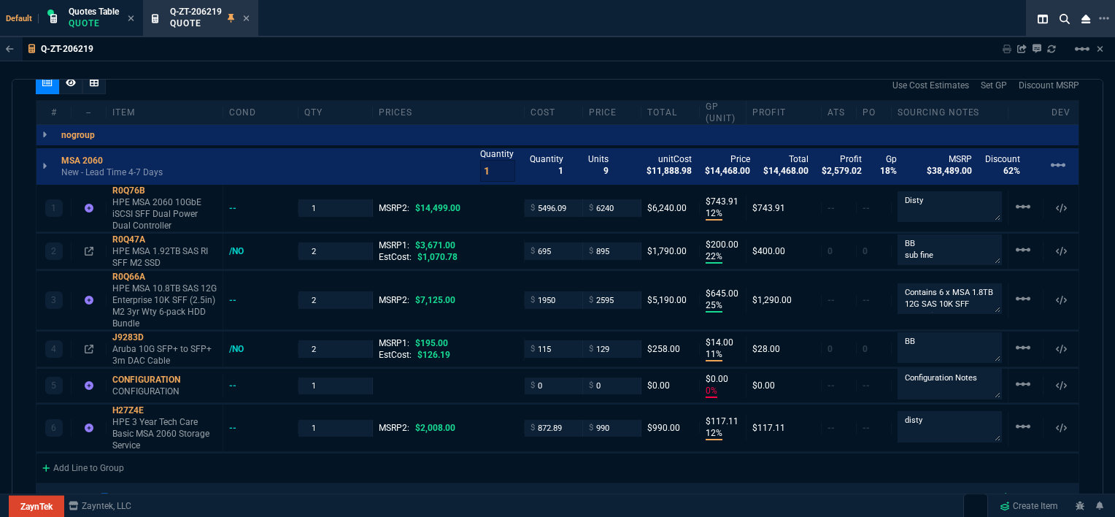
scroll to position [876, 0]
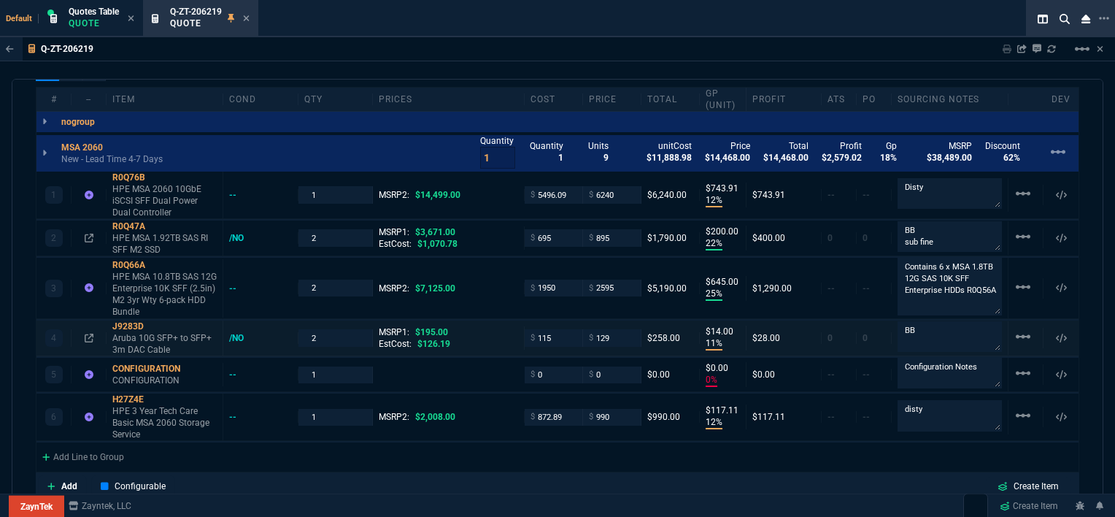
drag, startPoint x: 993, startPoint y: 281, endPoint x: 993, endPoint y: 309, distance: 27.7
click at [993, 309] on div "1 R0Q76B HPE MSA 2060 10GbE iSCSI SFF Dual Power Dual Controller -- 1 MSRP2: $1…" at bounding box center [557, 320] width 1042 height 297
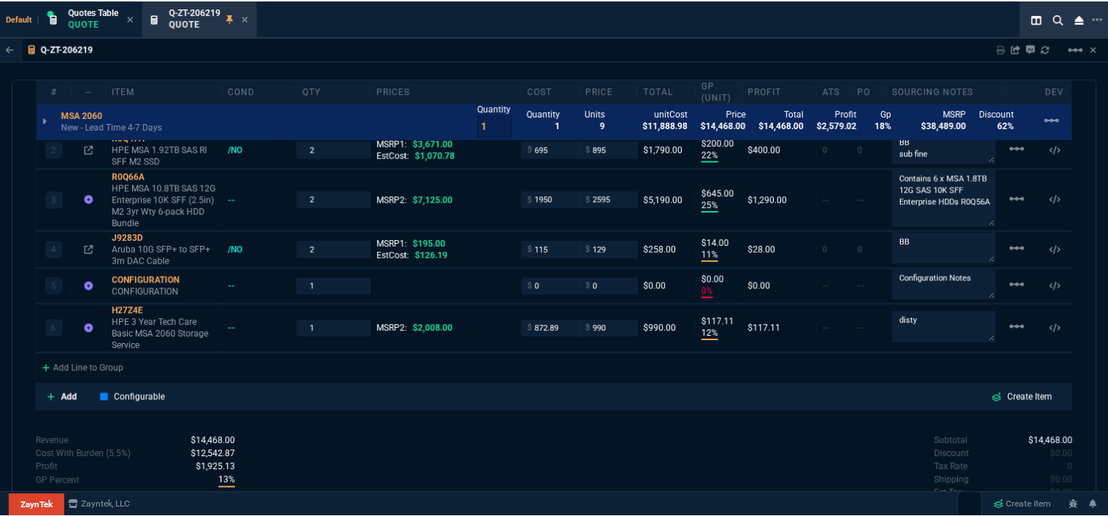
scroll to position [941, 0]
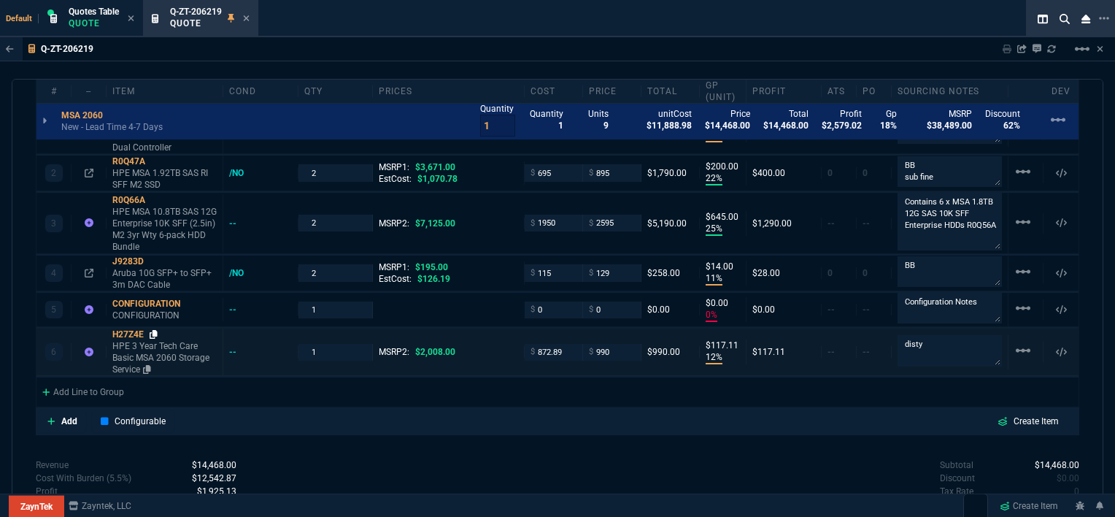
click at [158, 330] on icon at bounding box center [154, 334] width 8 height 9
